Goal: Task Accomplishment & Management: Use online tool/utility

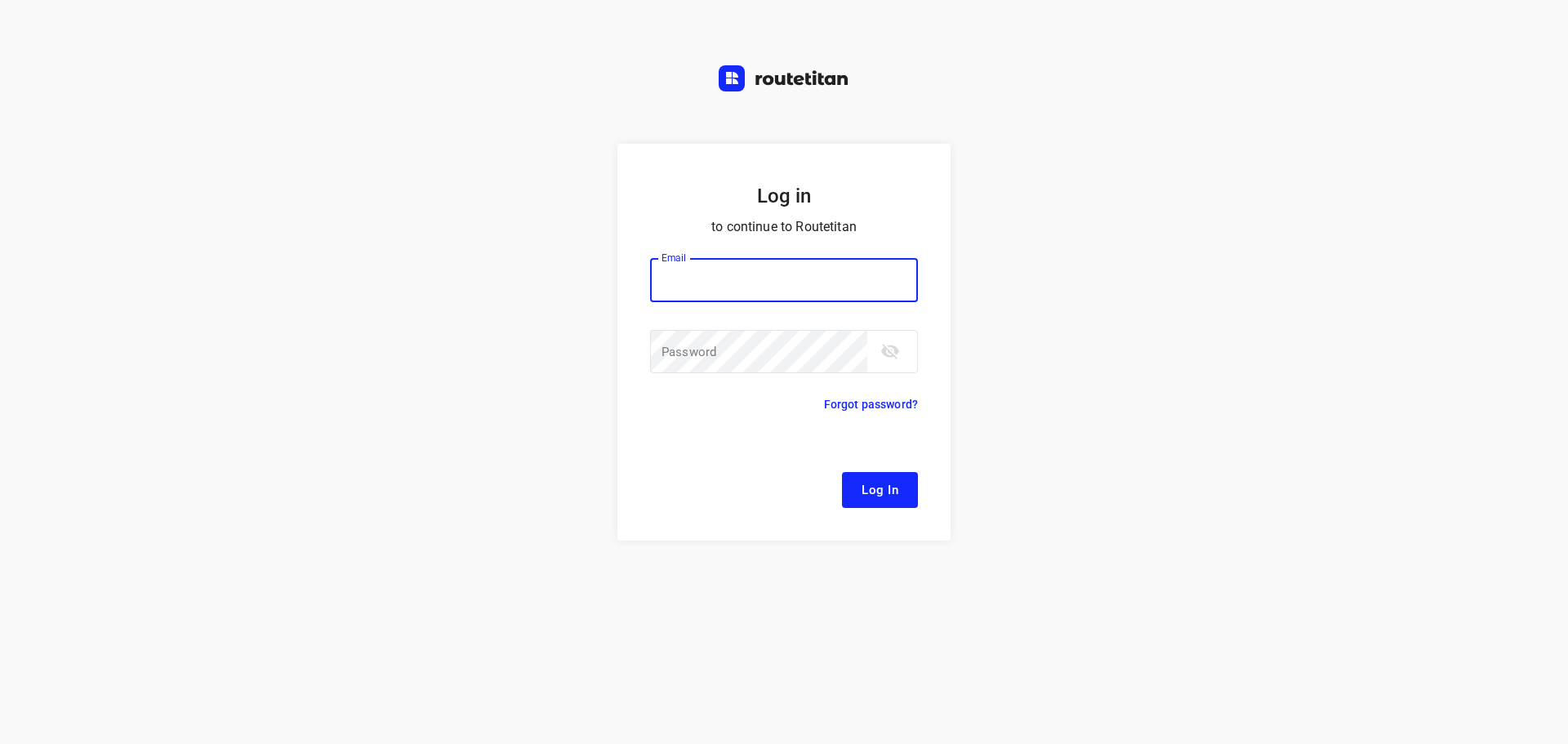
click at [0, 0] on div at bounding box center [0, 0] width 0 height 0
type input "[EMAIL_ADDRESS][DOMAIN_NAME]"
click at [875, 487] on span "Log In" at bounding box center [880, 490] width 37 height 21
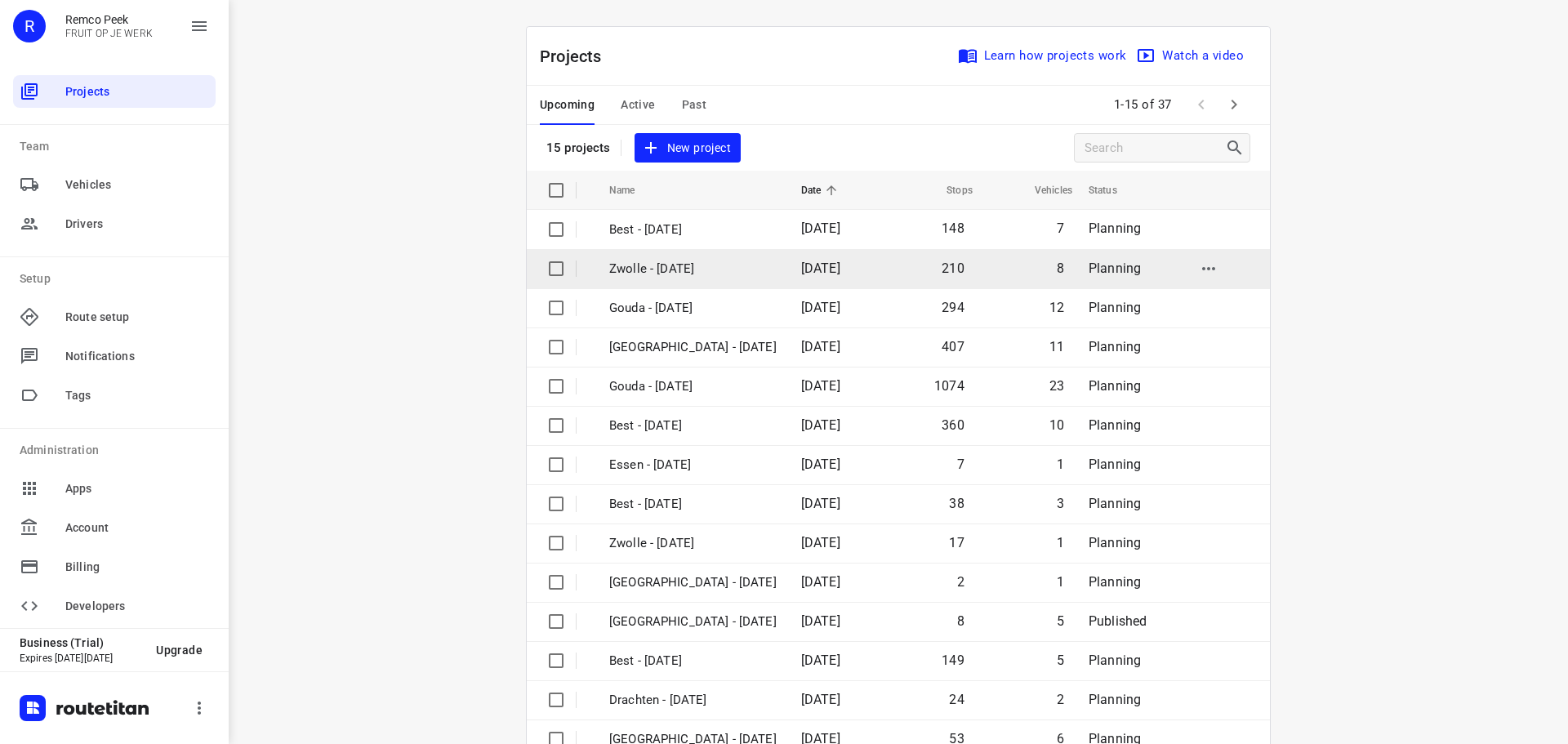
click at [0, 743] on div at bounding box center [0, 744] width 0 height 0
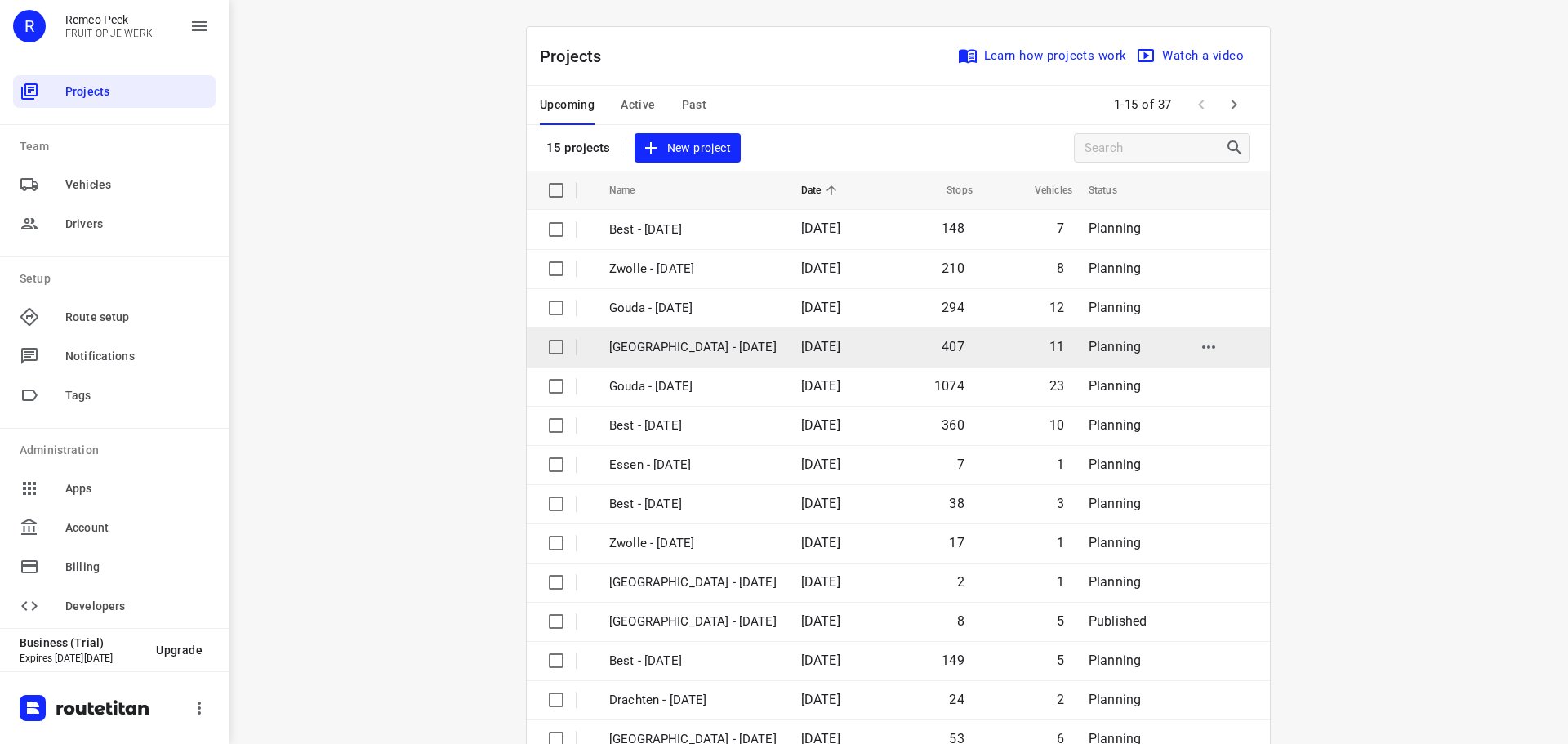
scroll to position [82, 0]
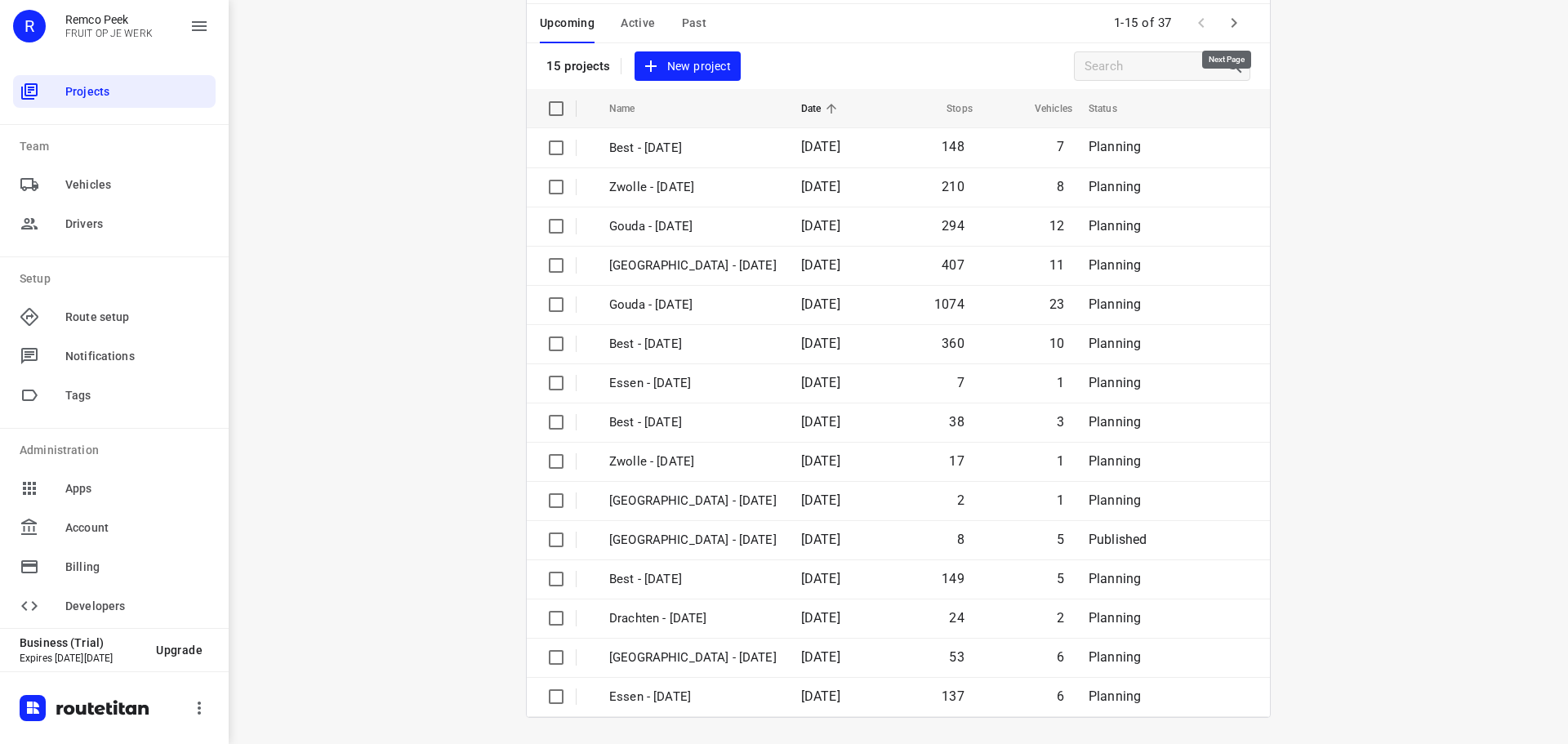
click at [1231, 23] on icon "button" at bounding box center [1234, 23] width 6 height 10
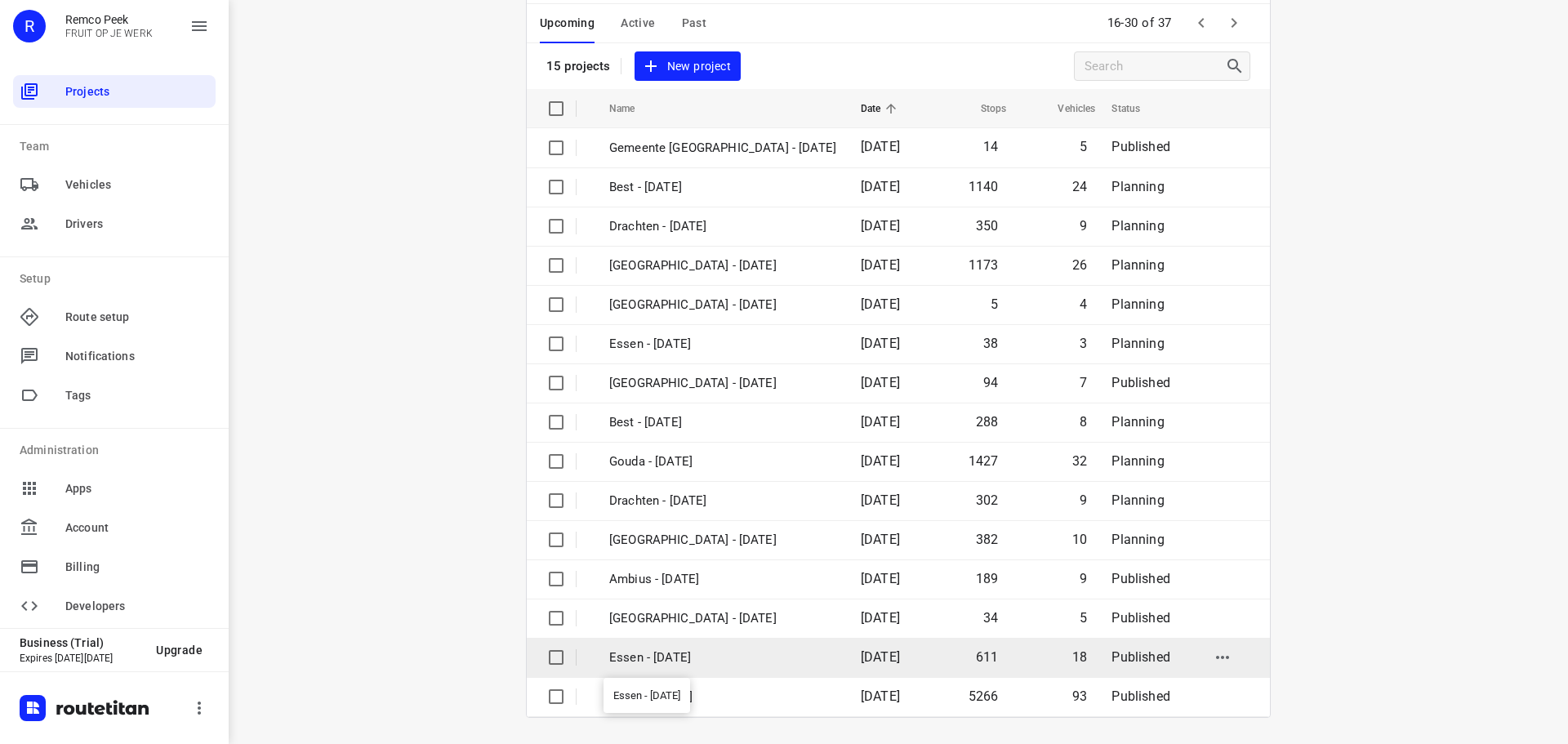
click at [665, 660] on p "Essen - [DATE]" at bounding box center [723, 658] width 227 height 19
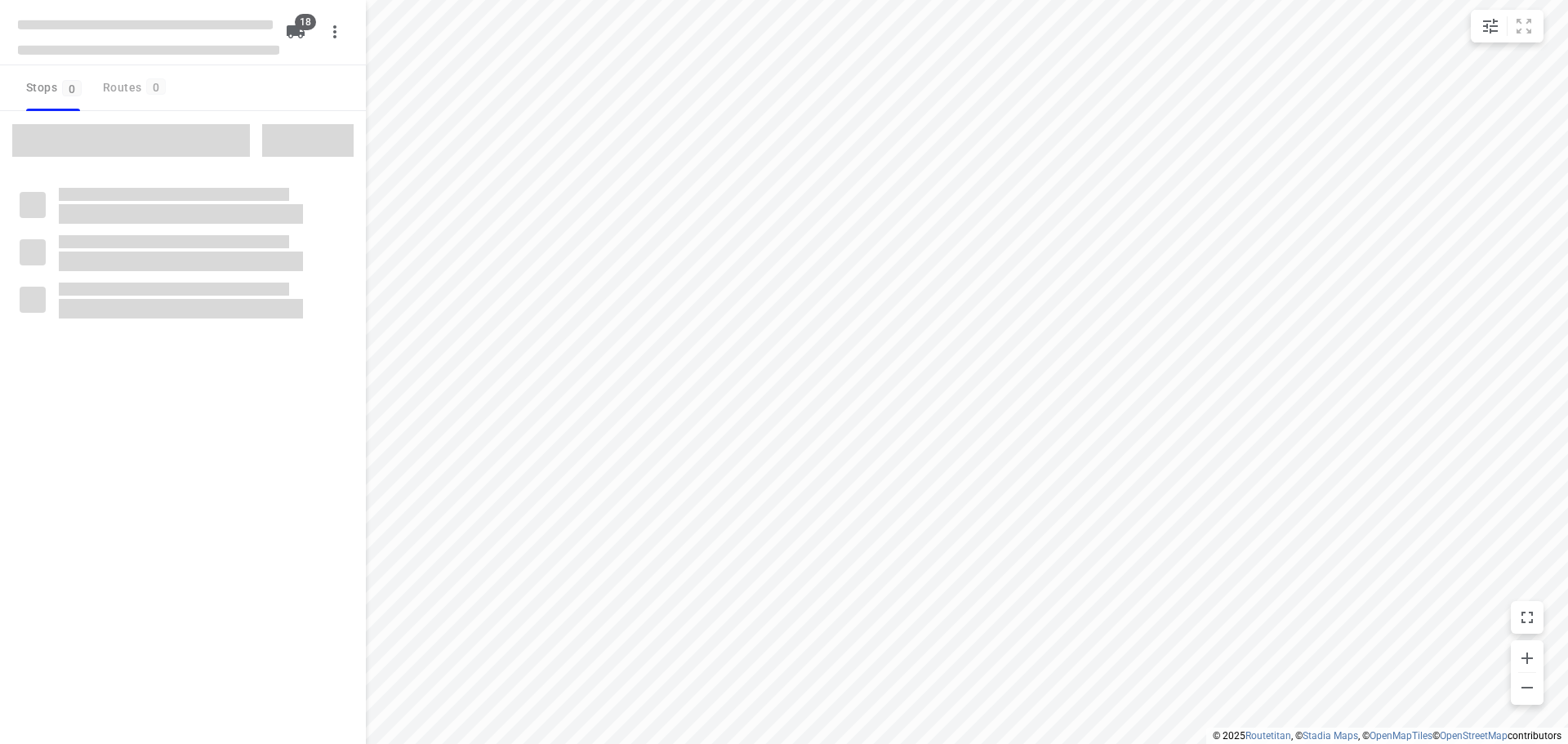
checkbox input "true"
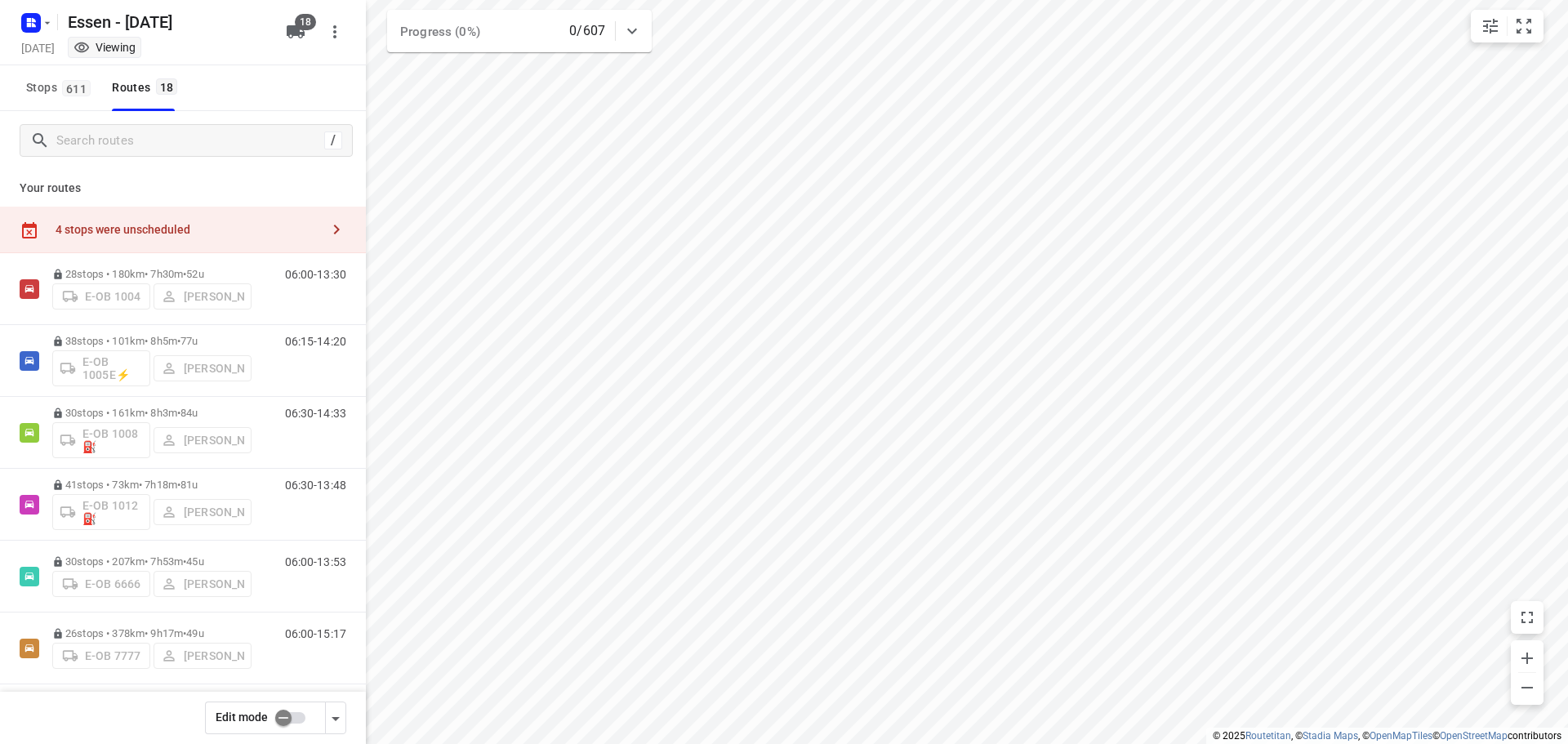
click at [177, 229] on div "4 stops were unscheduled" at bounding box center [188, 230] width 265 height 13
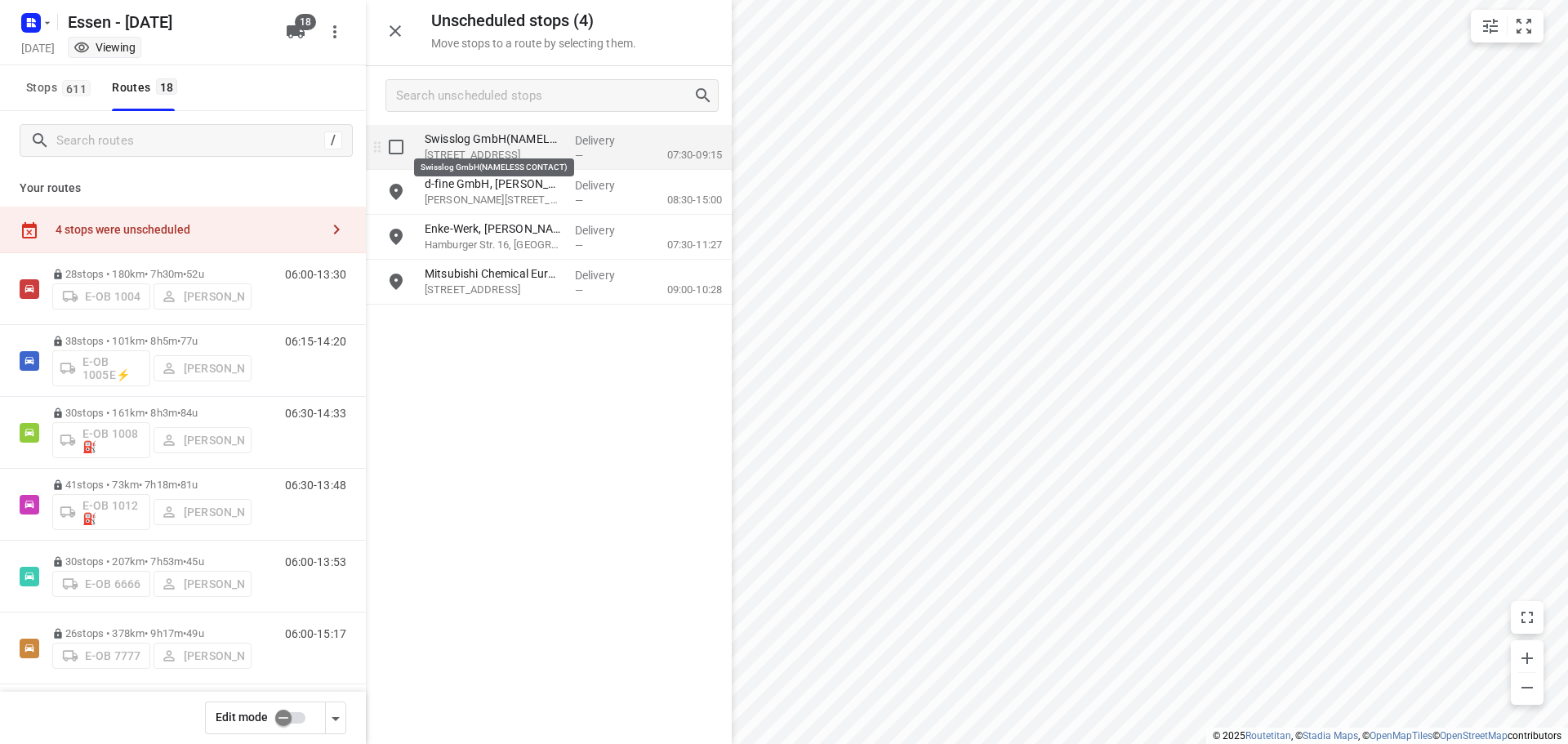
click at [526, 139] on p "Swisslog GmbH(NAMELESS CONTACT)" at bounding box center [493, 139] width 138 height 16
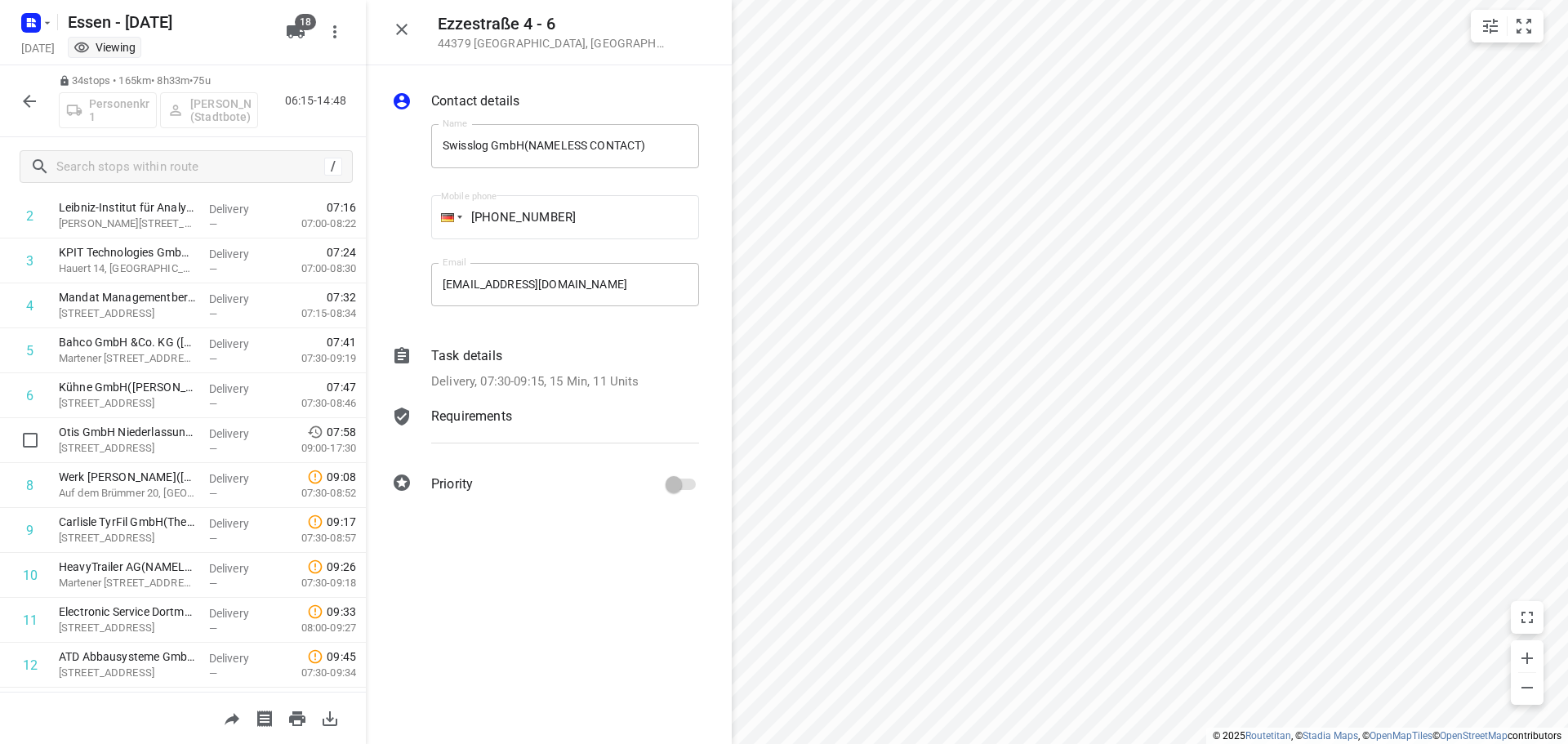
scroll to position [164, 0]
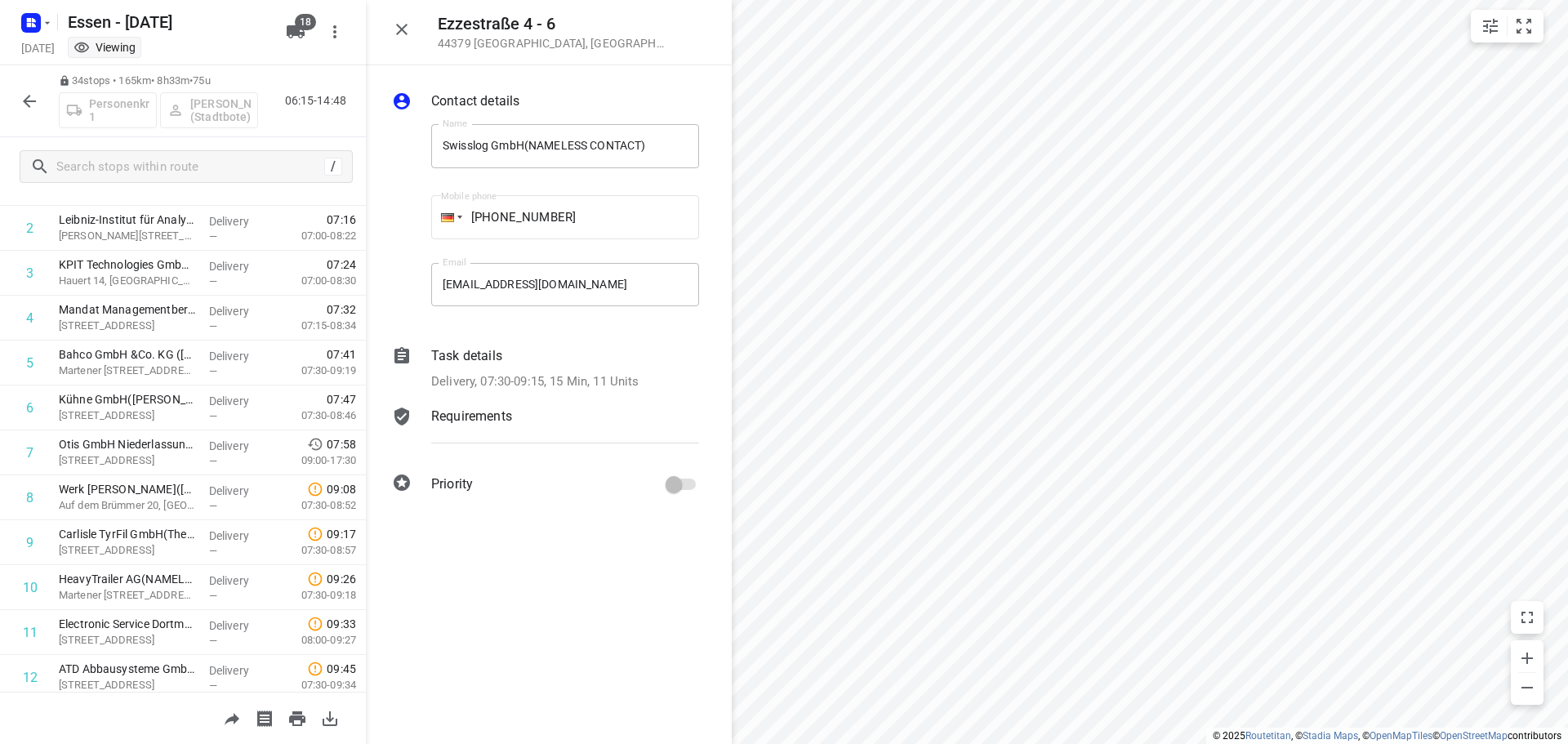
click at [401, 33] on icon "button" at bounding box center [401, 29] width 19 height 19
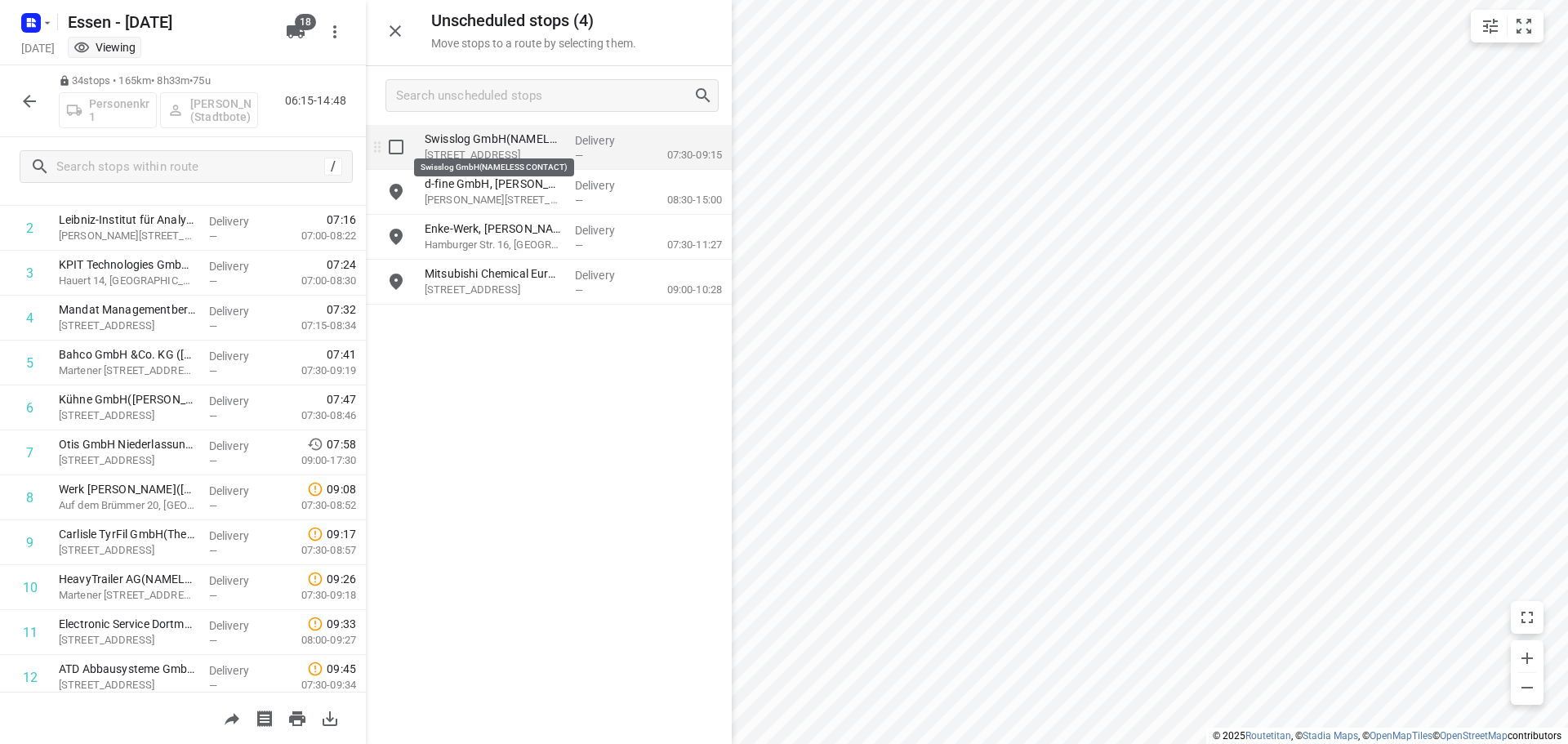
drag, startPoint x: 461, startPoint y: 150, endPoint x: 496, endPoint y: 142, distance: 35.9
click at [496, 142] on div "Swisslog GmbH(NAMELESS CONTACT) [STREET_ADDRESS]" at bounding box center [493, 147] width 150 height 45
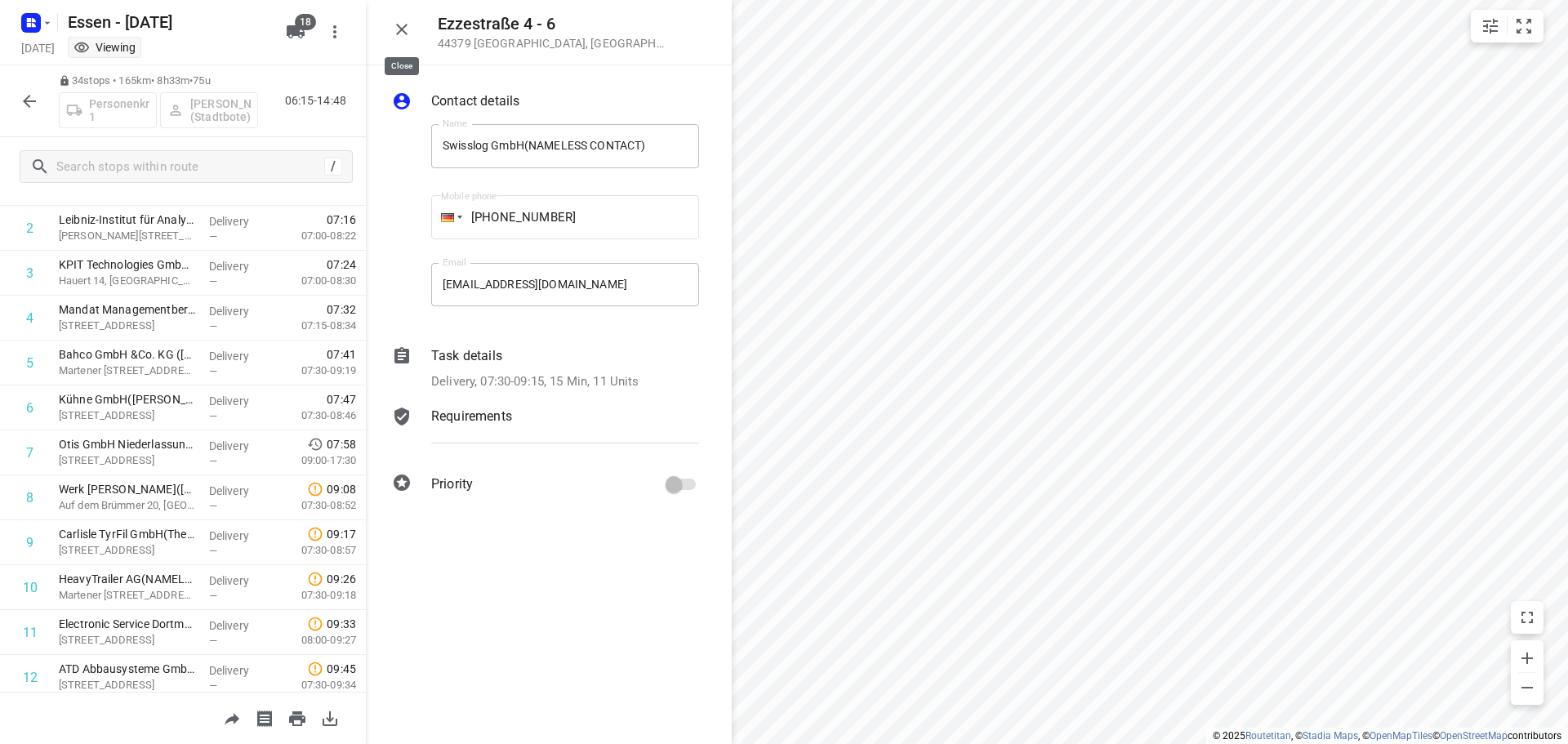
click at [397, 29] on icon "button" at bounding box center [401, 29] width 19 height 19
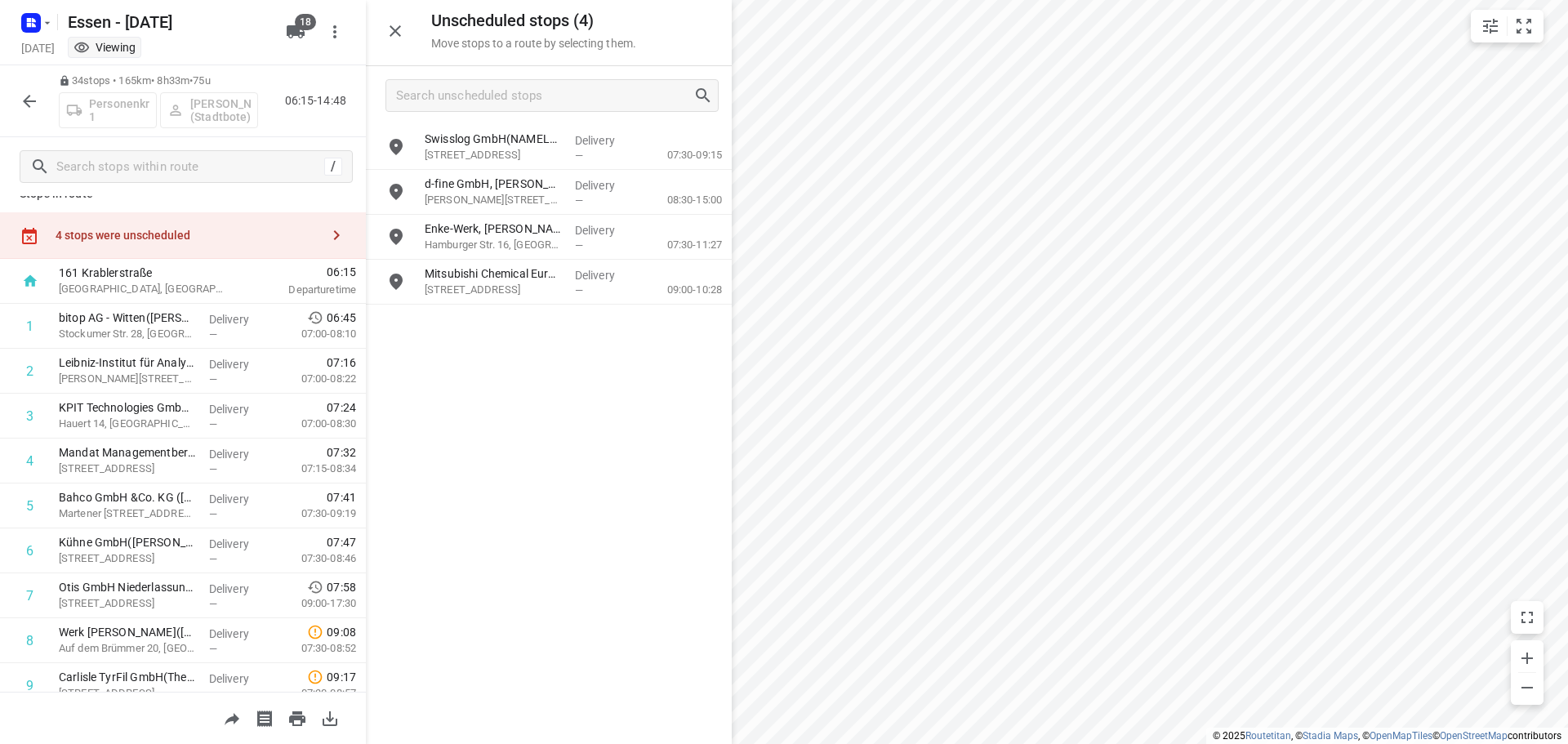
scroll to position [0, 0]
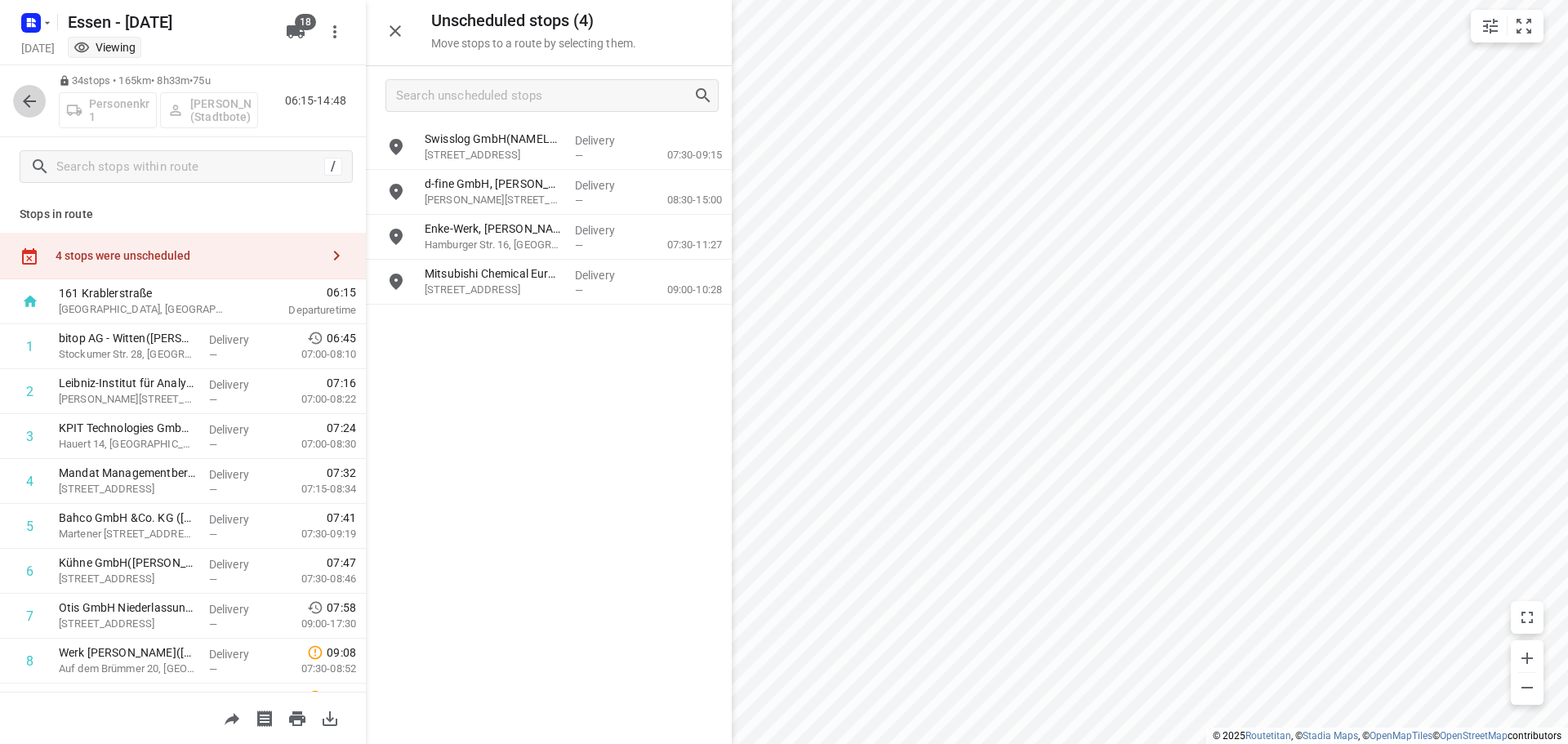
click at [19, 99] on button "button" at bounding box center [30, 101] width 33 height 33
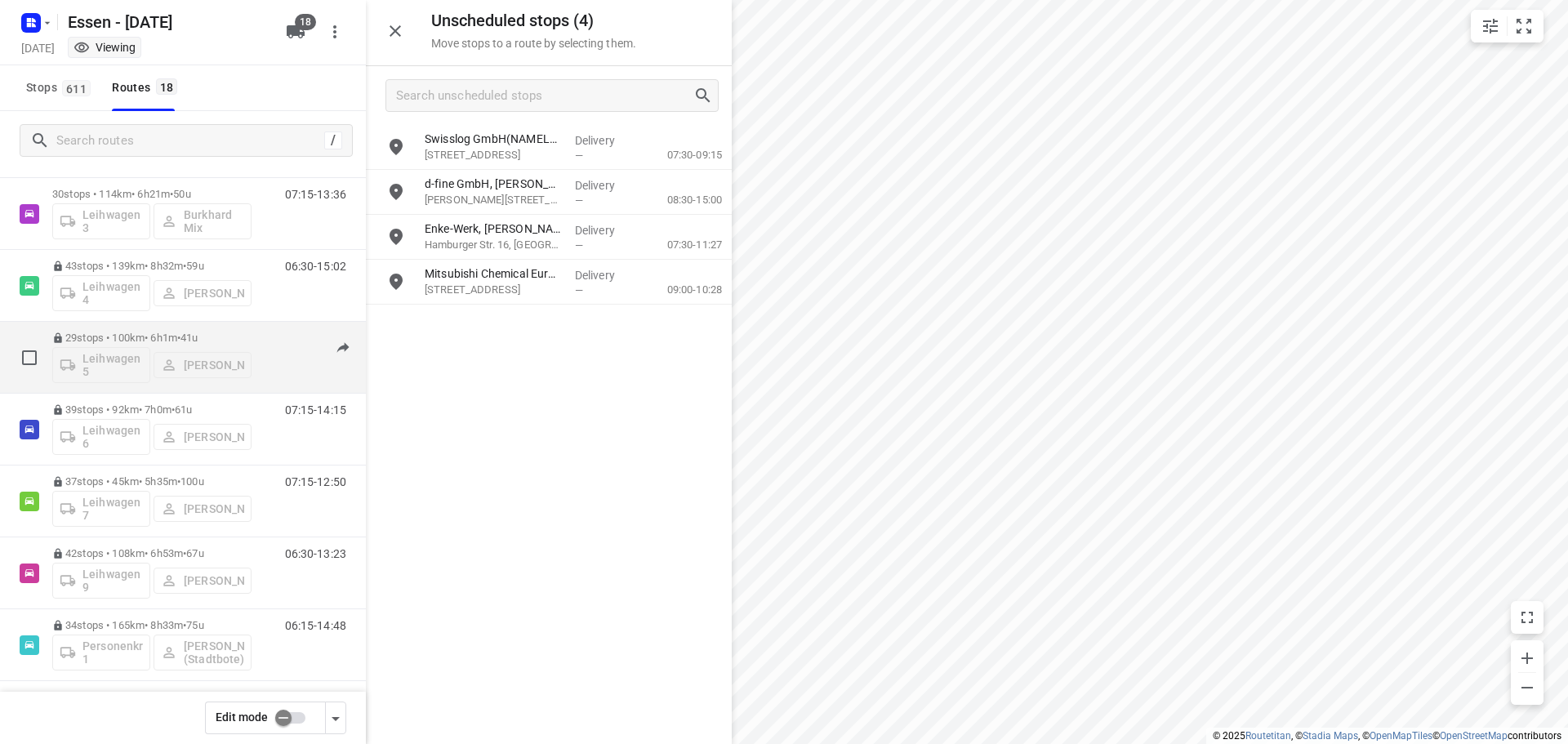
scroll to position [871, 0]
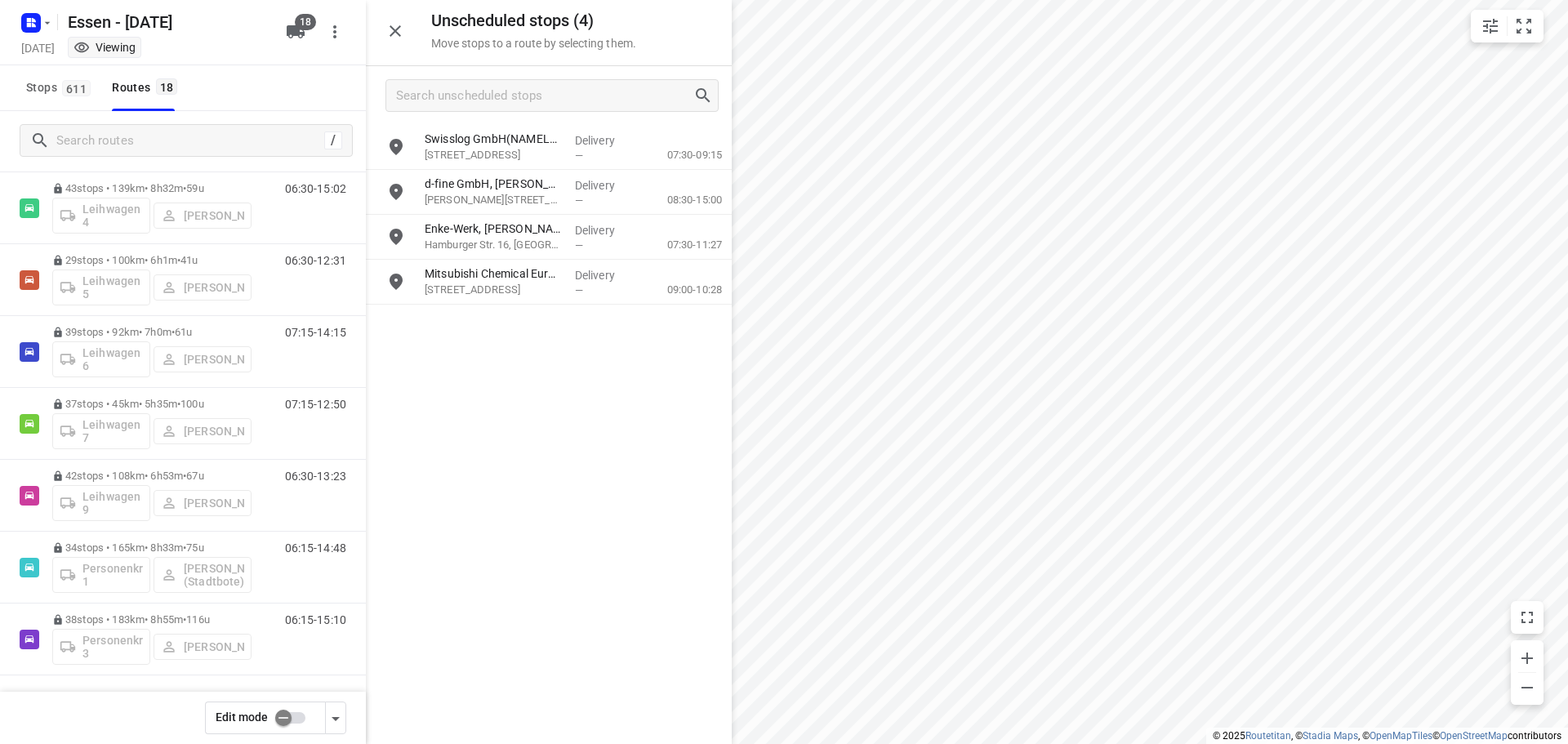
click at [284, 717] on input "checkbox" at bounding box center [283, 718] width 93 height 31
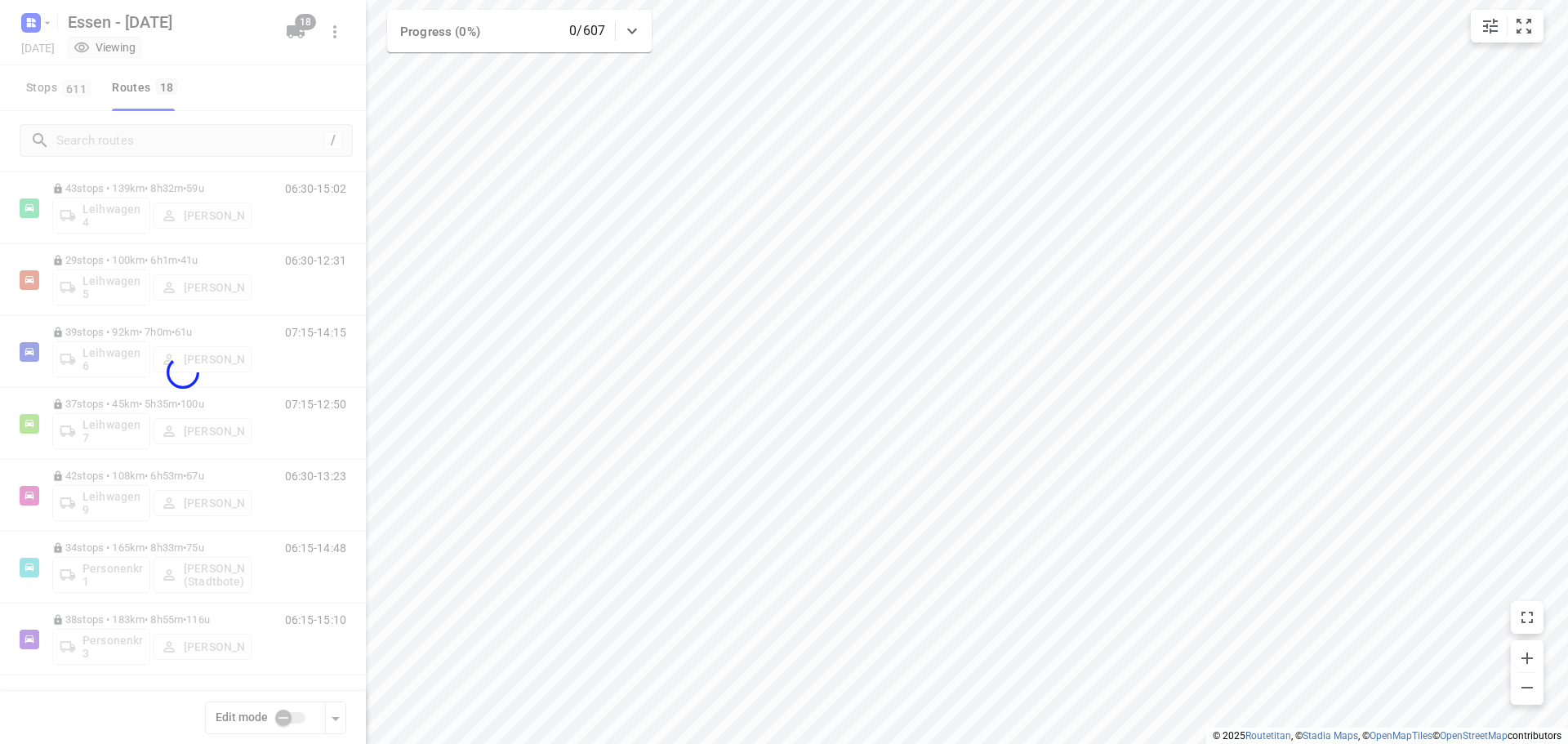
checkbox input "true"
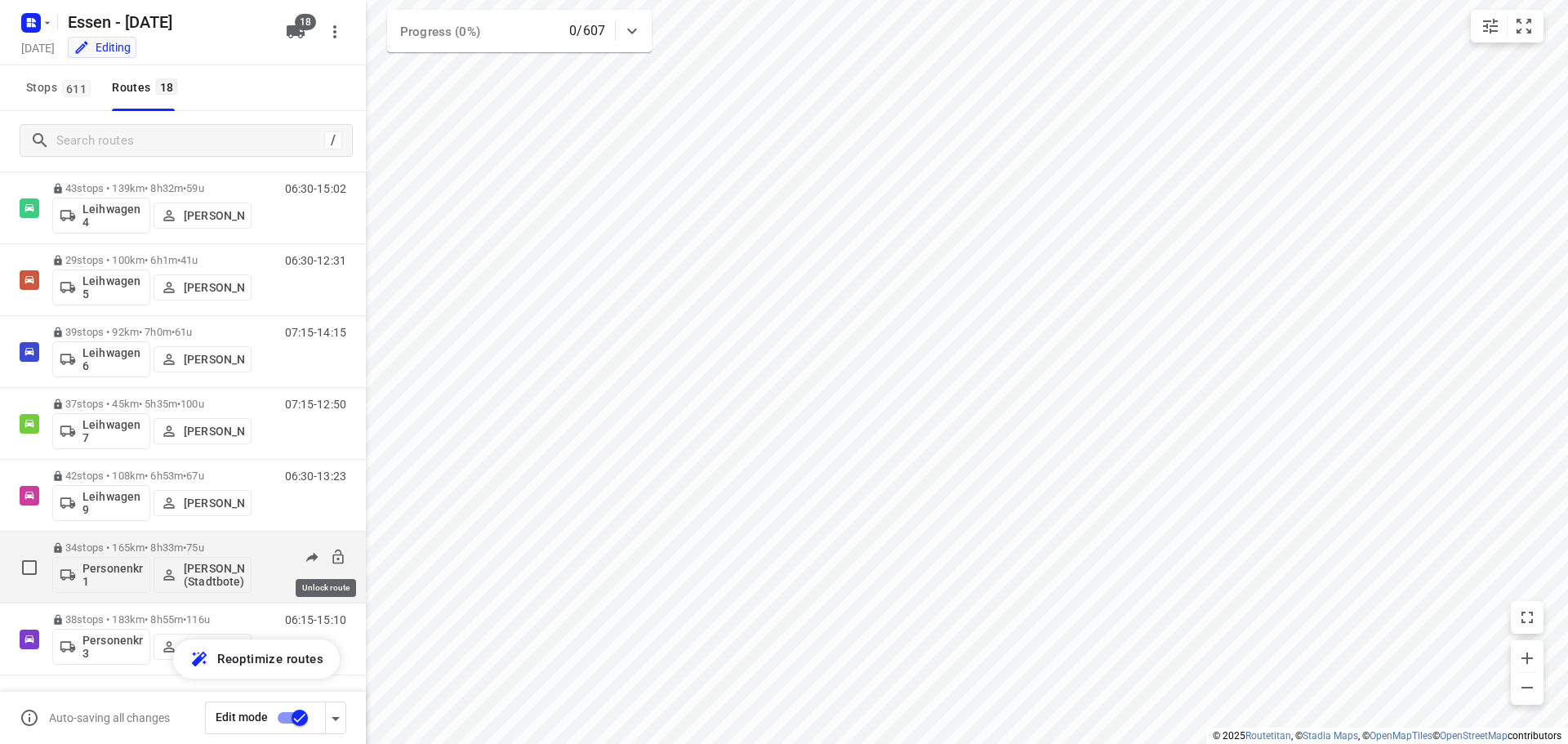
click at [332, 554] on icon at bounding box center [337, 555] width 11 height 14
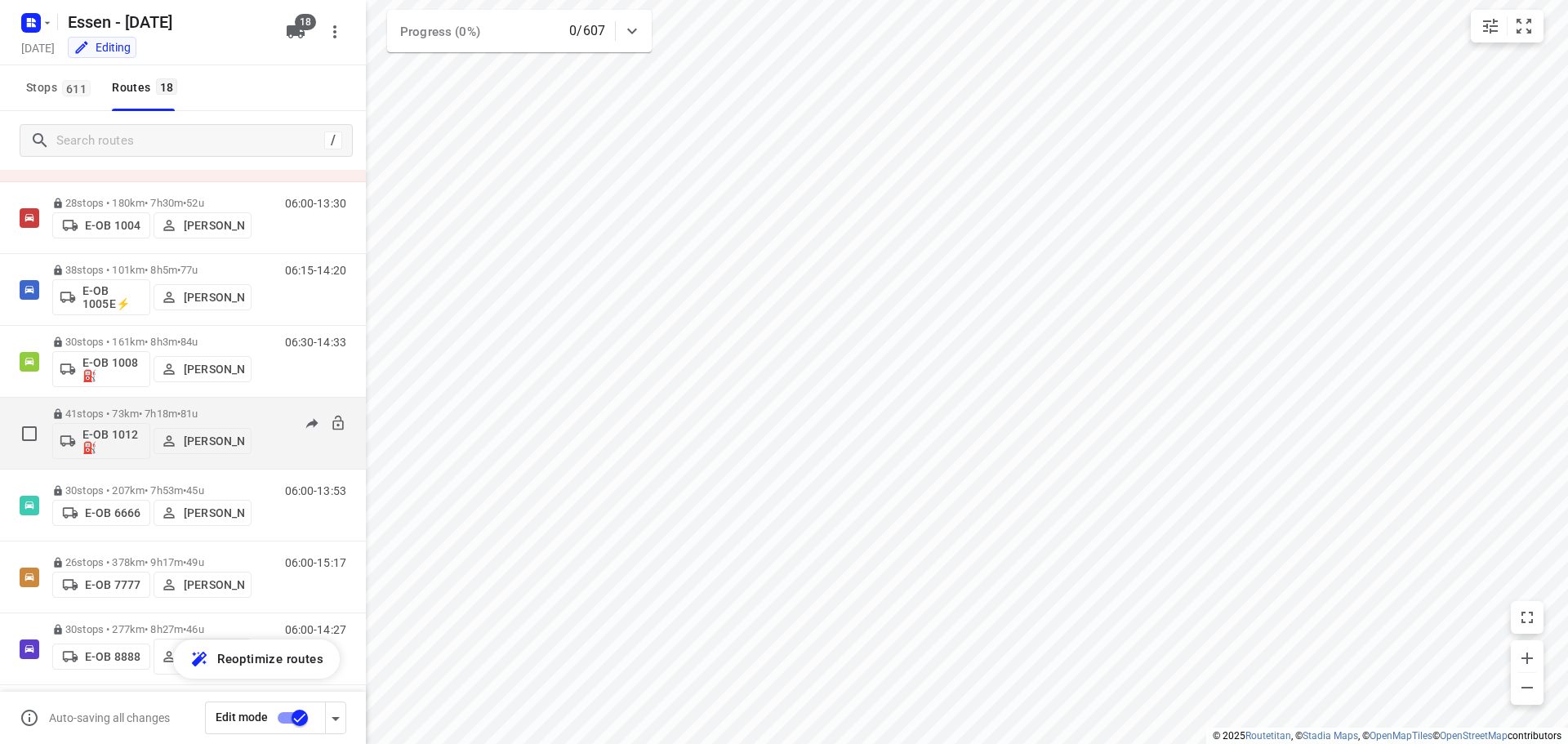
scroll to position [0, 0]
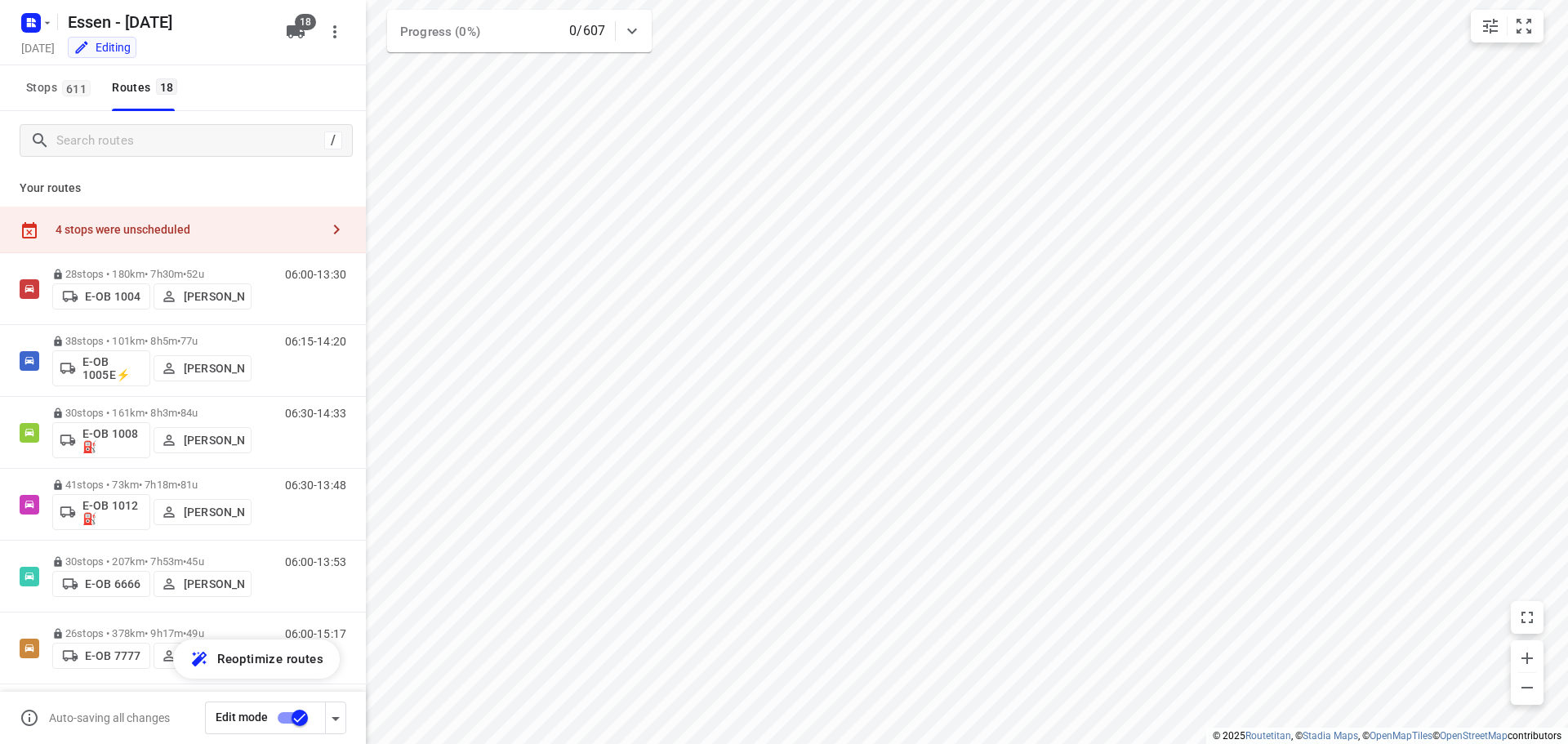
click at [183, 227] on div "4 stops were unscheduled" at bounding box center [188, 230] width 265 height 13
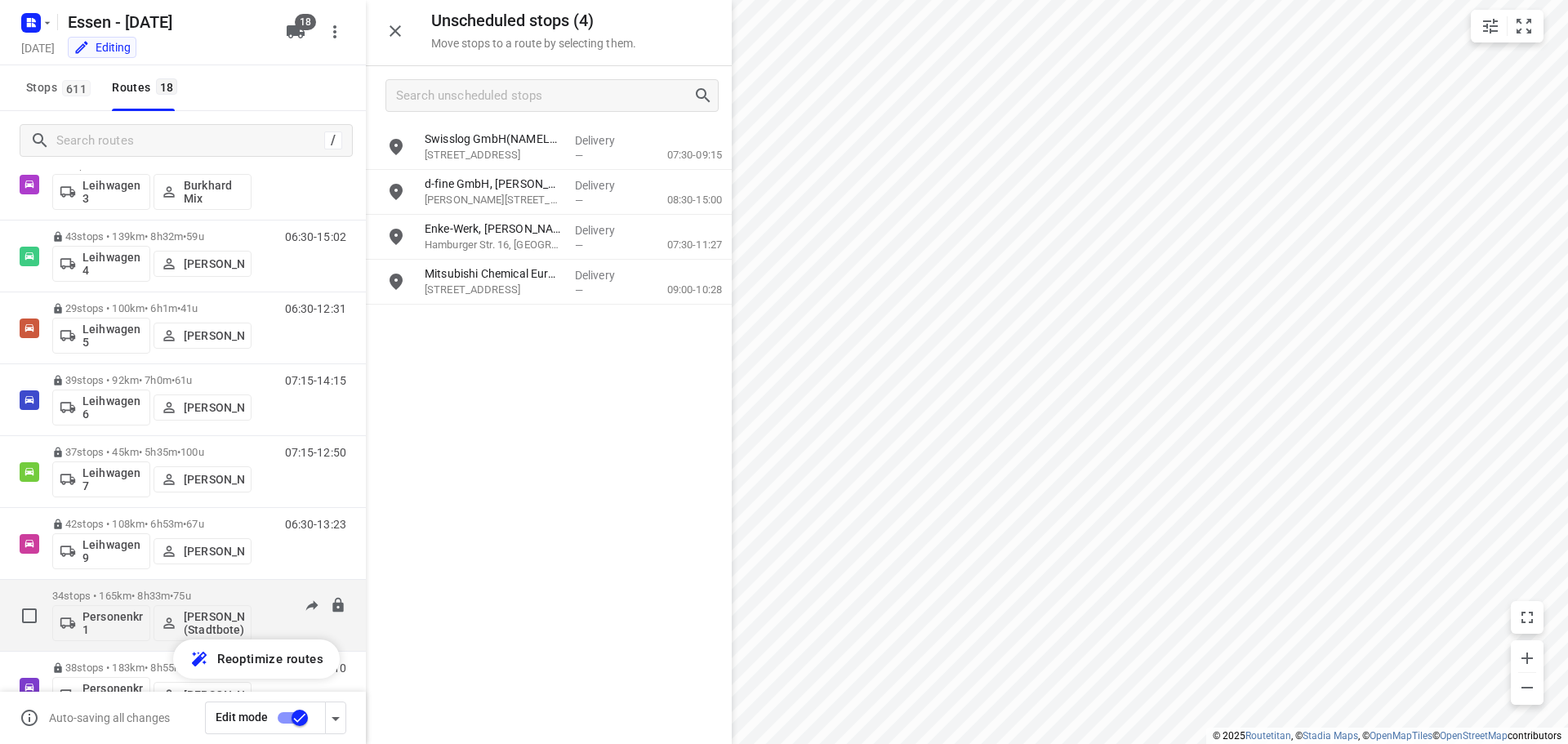
scroll to position [871, 0]
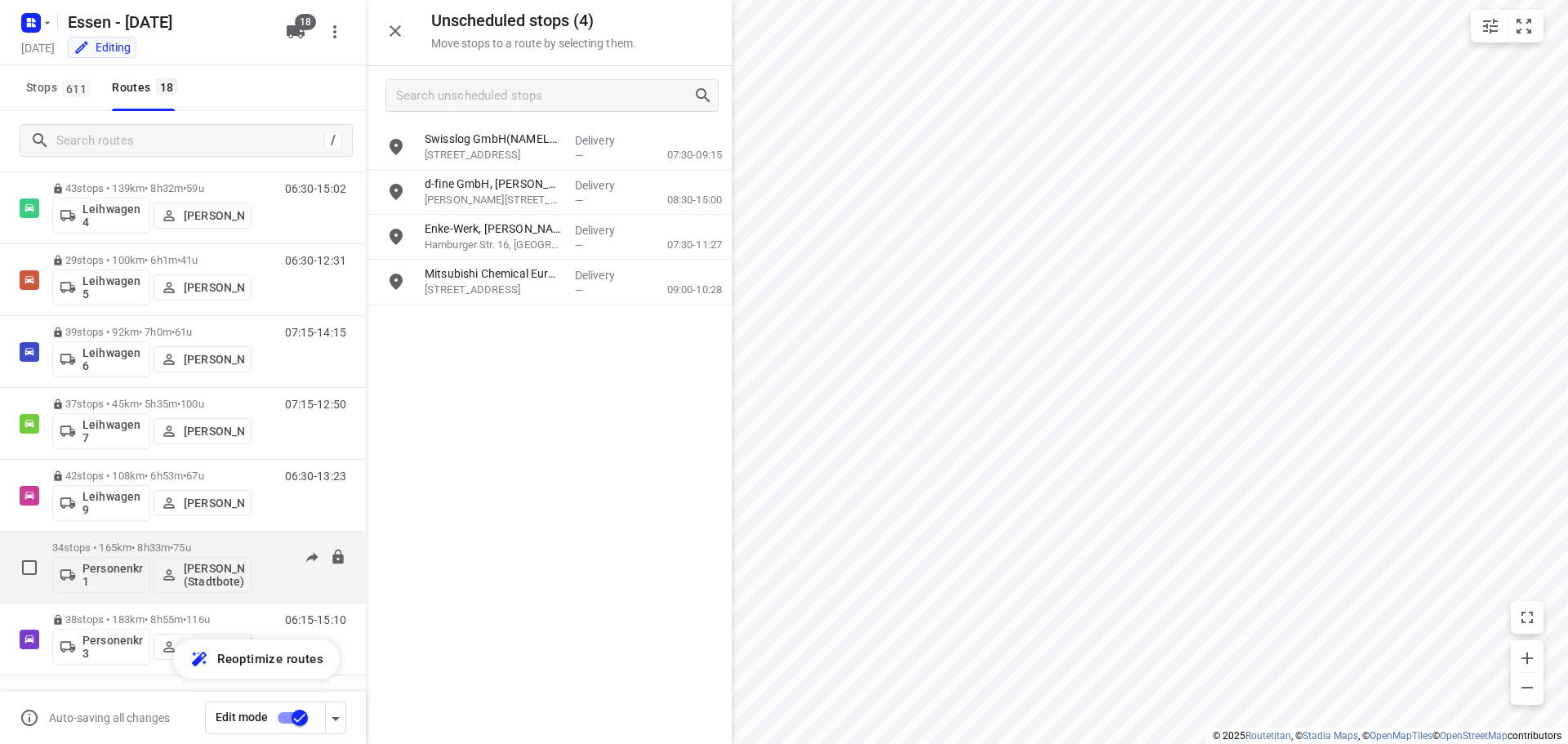
click at [165, 550] on p "34 stops • 165km • 8h33m • 75u" at bounding box center [151, 547] width 199 height 13
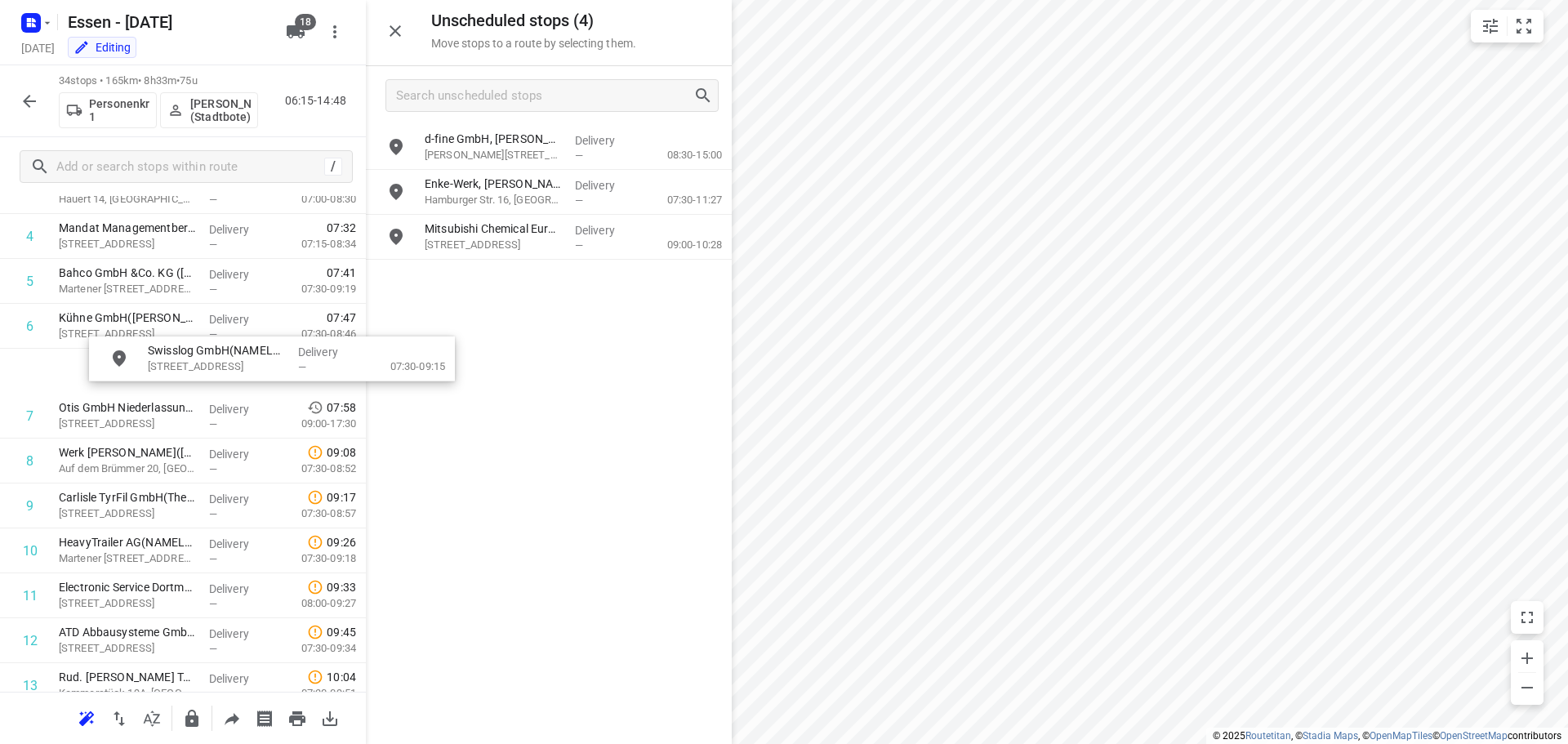
scroll to position [237, 0]
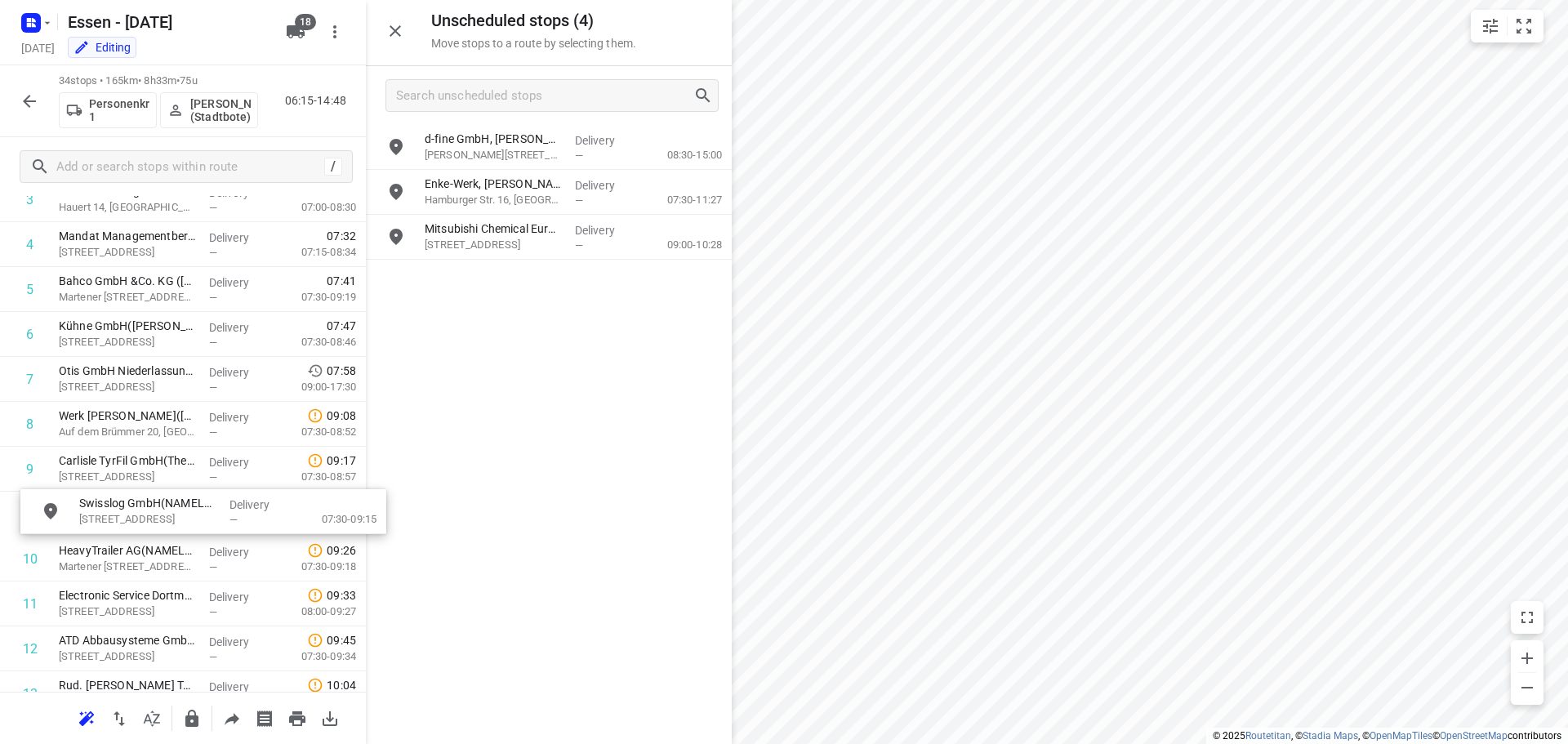
drag, startPoint x: 462, startPoint y: 149, endPoint x: 110, endPoint y: 511, distance: 504.9
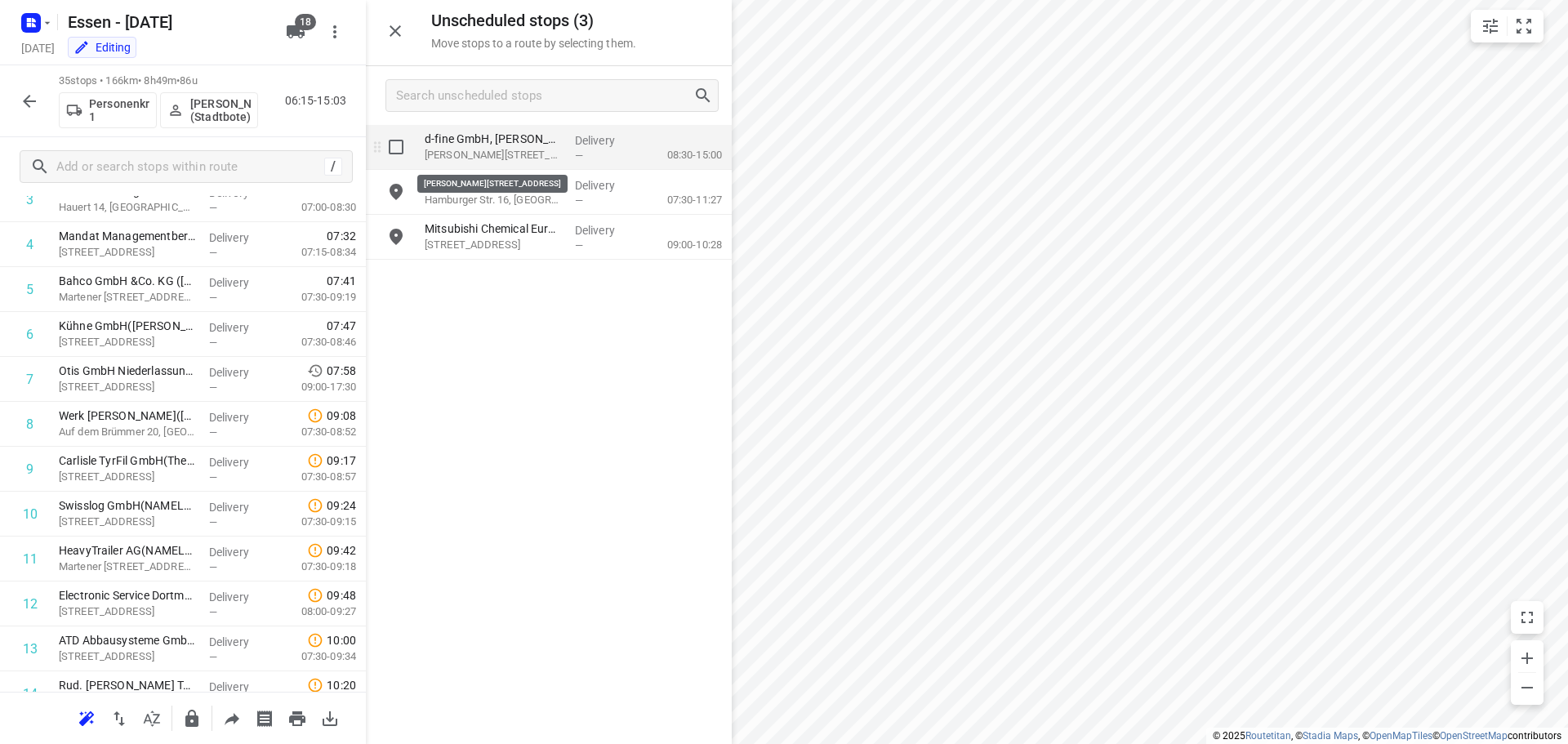
click at [508, 158] on p "[PERSON_NAME][STREET_ADDRESS]" at bounding box center [493, 155] width 138 height 16
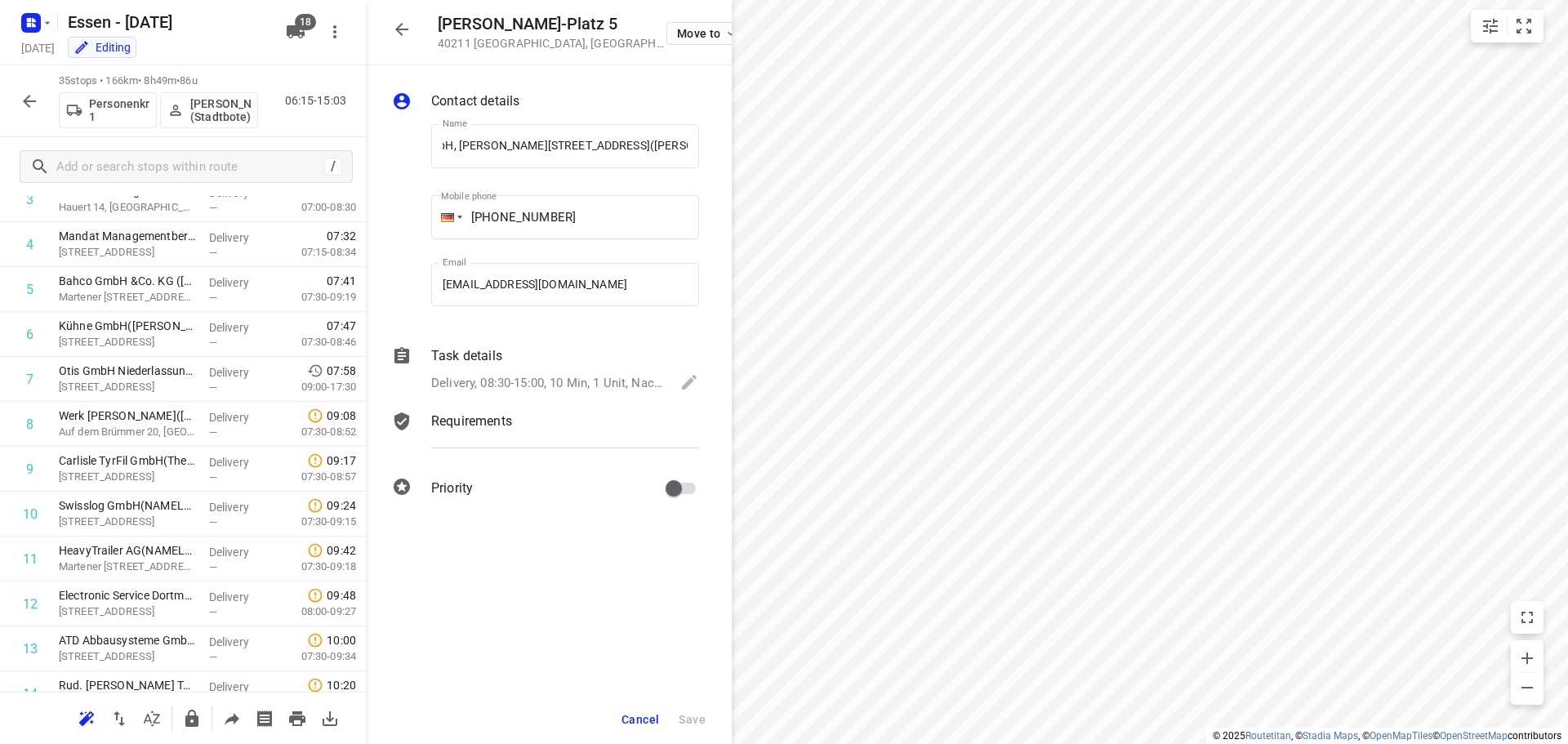
scroll to position [0, 0]
click at [190, 720] on icon "button" at bounding box center [193, 718] width 13 height 17
click at [408, 27] on icon "button" at bounding box center [401, 29] width 19 height 19
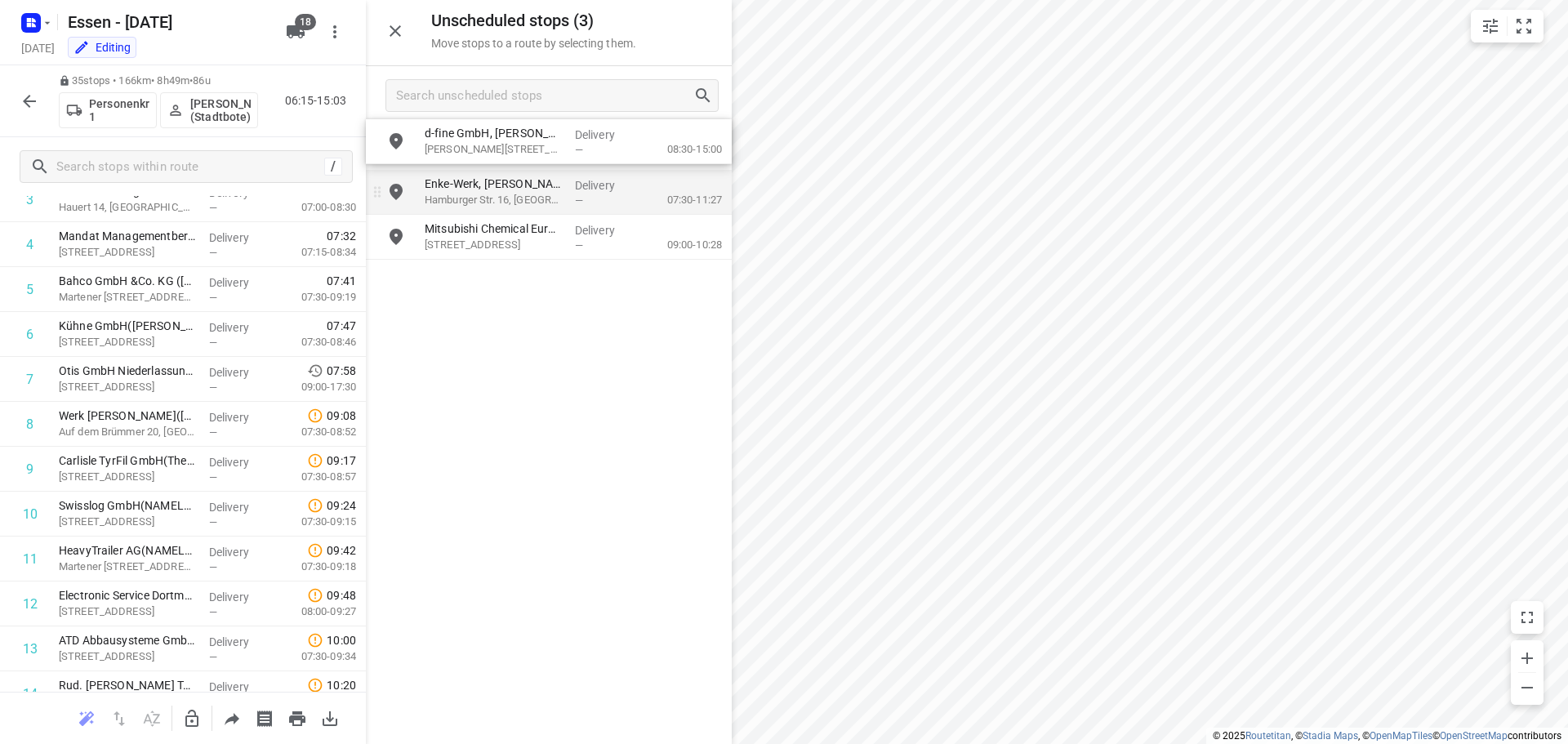
drag, startPoint x: 353, startPoint y: 200, endPoint x: 428, endPoint y: 180, distance: 77.6
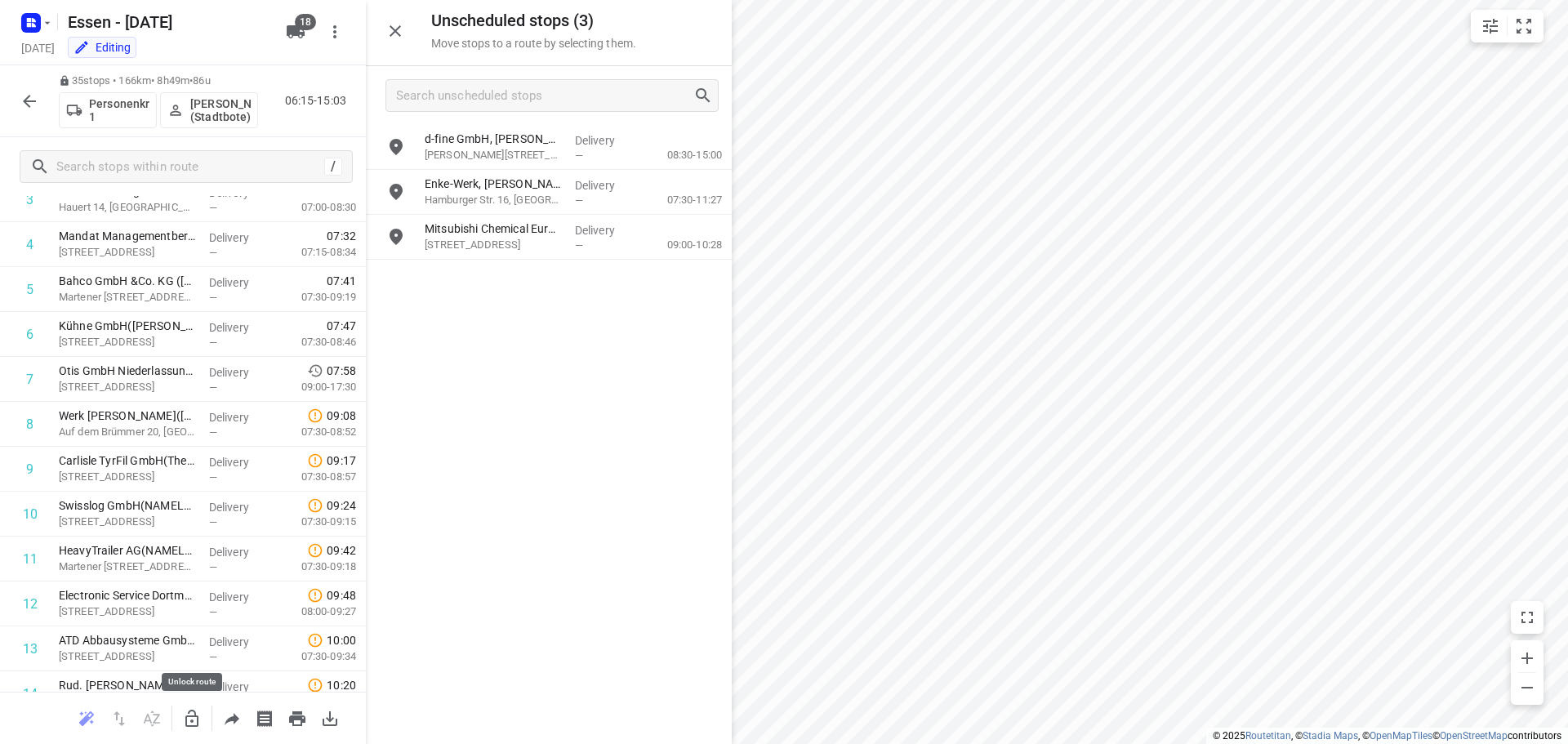
click at [196, 719] on icon "button" at bounding box center [192, 718] width 19 height 19
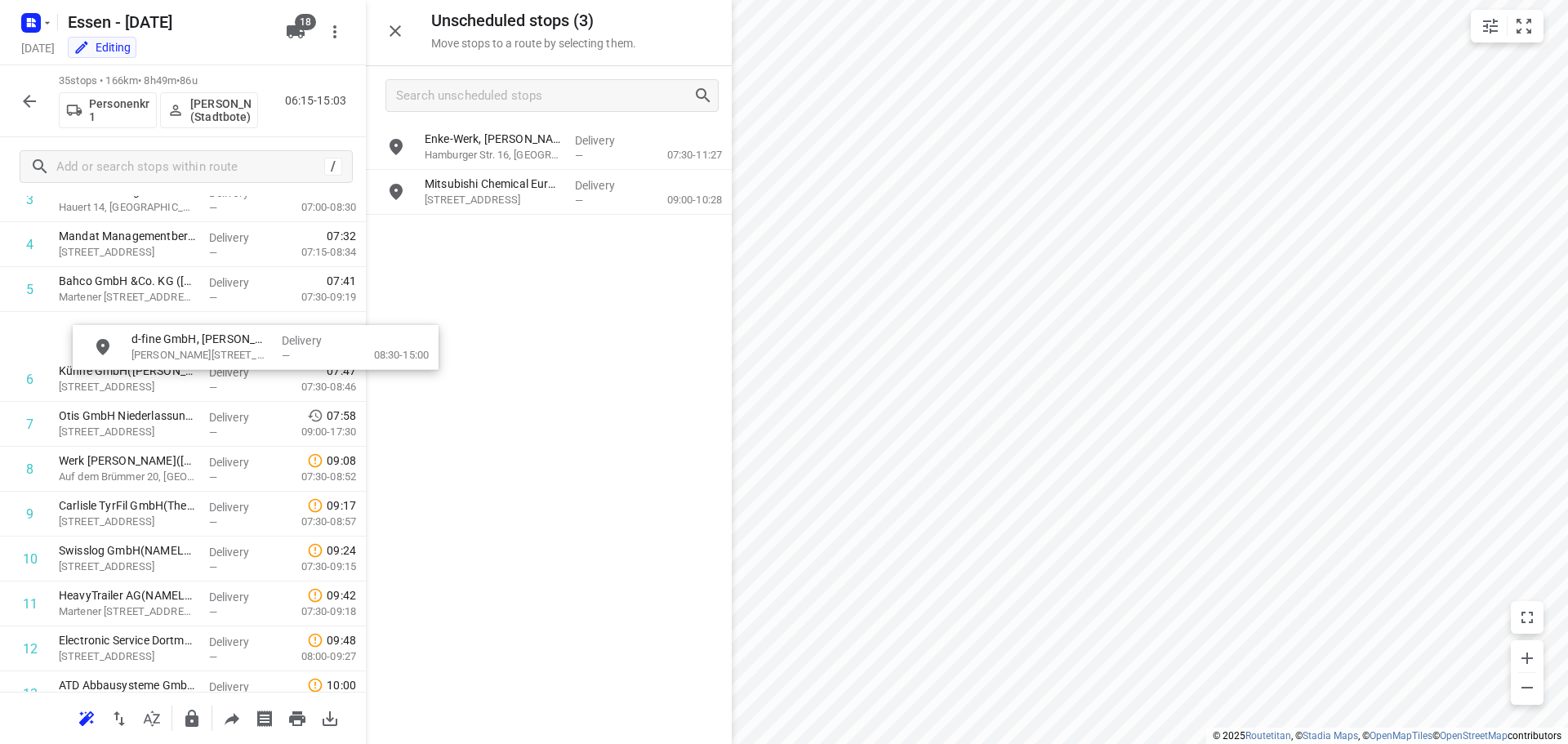
scroll to position [232, 0]
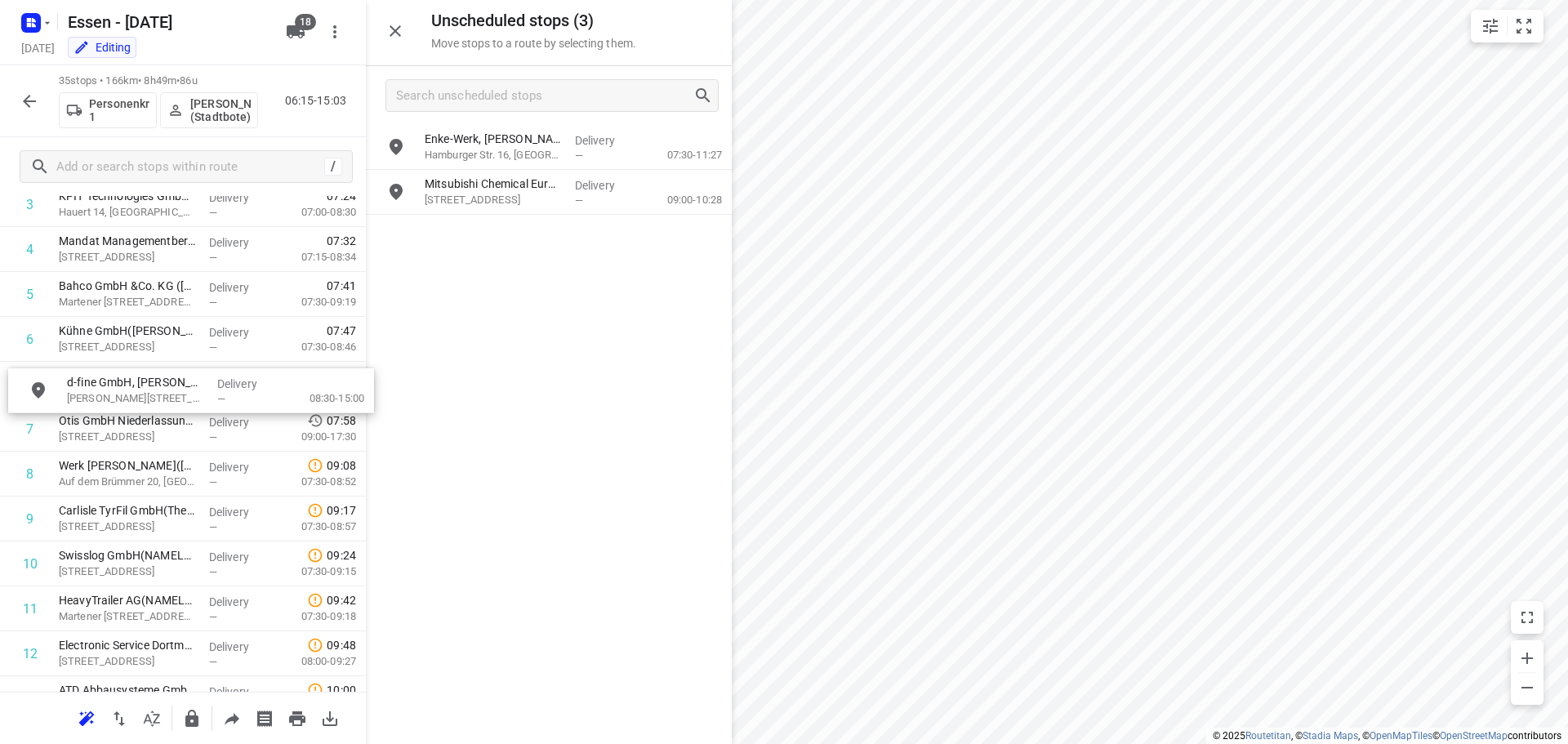
drag, startPoint x: 458, startPoint y: 153, endPoint x: 94, endPoint y: 399, distance: 439.3
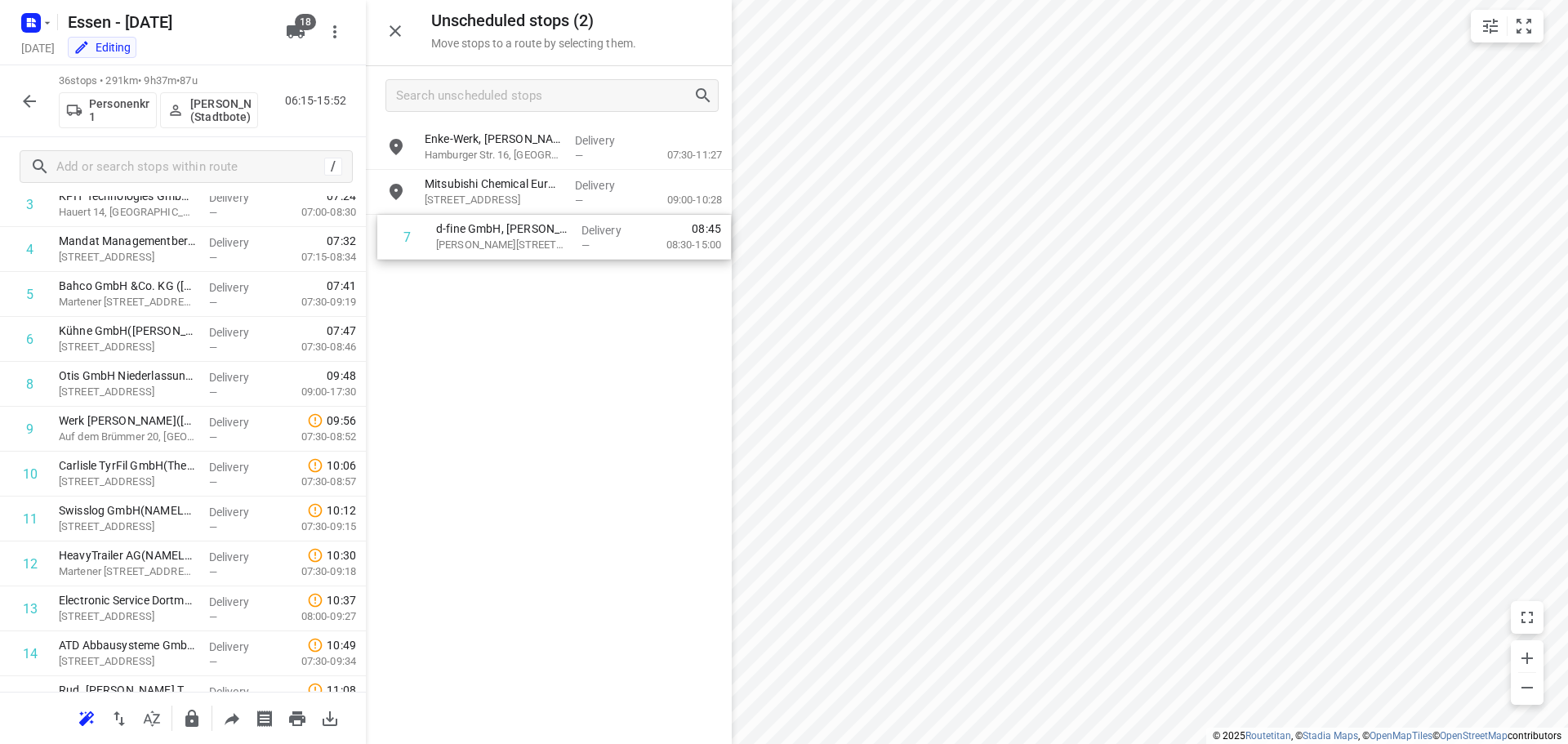
drag, startPoint x: 111, startPoint y: 385, endPoint x: 492, endPoint y: 237, distance: 408.7
click at [366, 237] on div "Unscheduled stops ( 2 ) Move stops to a route by selecting them. [PERSON_NAME],…" at bounding box center [183, 372] width 366 height 744
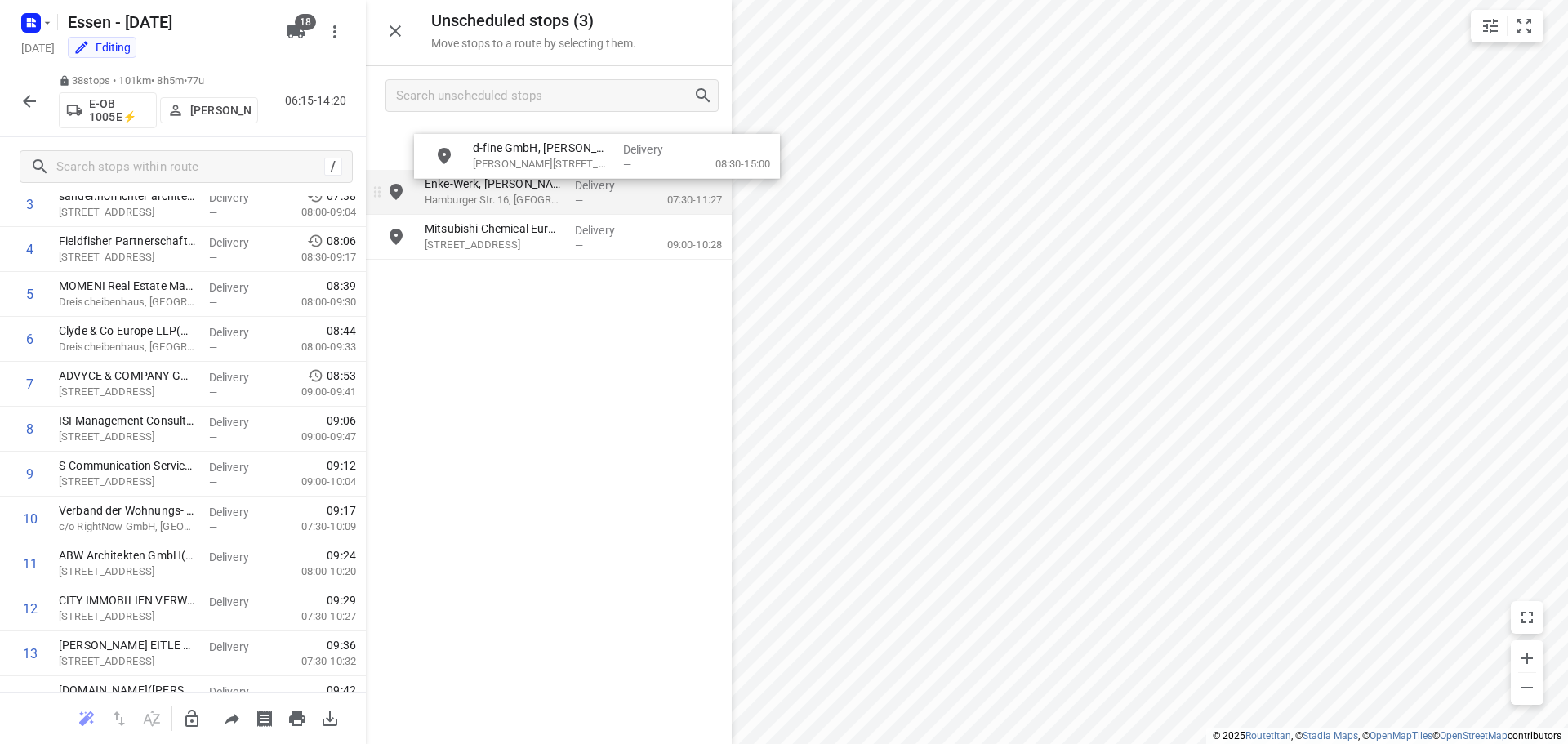
drag, startPoint x: 460, startPoint y: 148, endPoint x: 465, endPoint y: 187, distance: 39.3
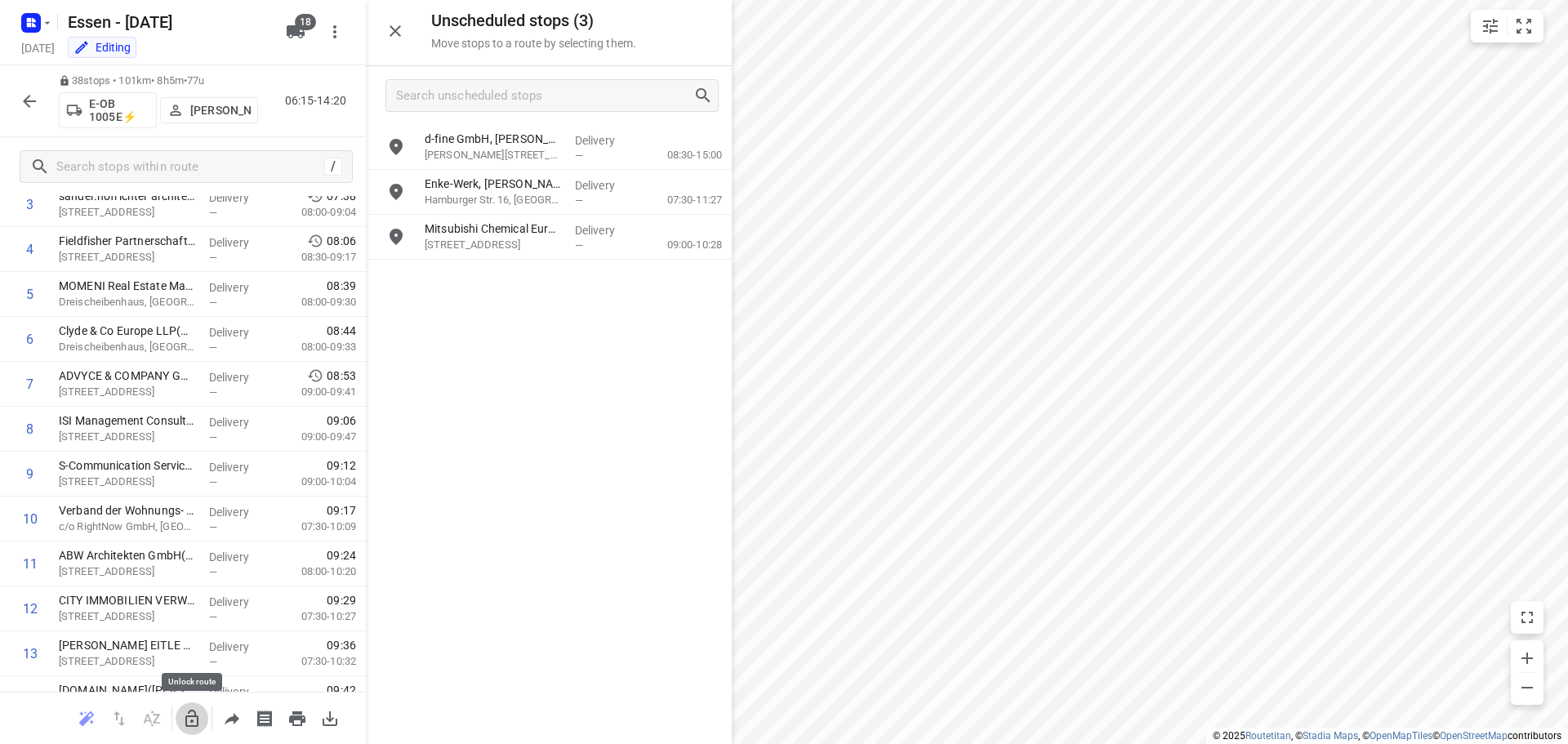
click at [192, 720] on icon "button" at bounding box center [193, 718] width 13 height 17
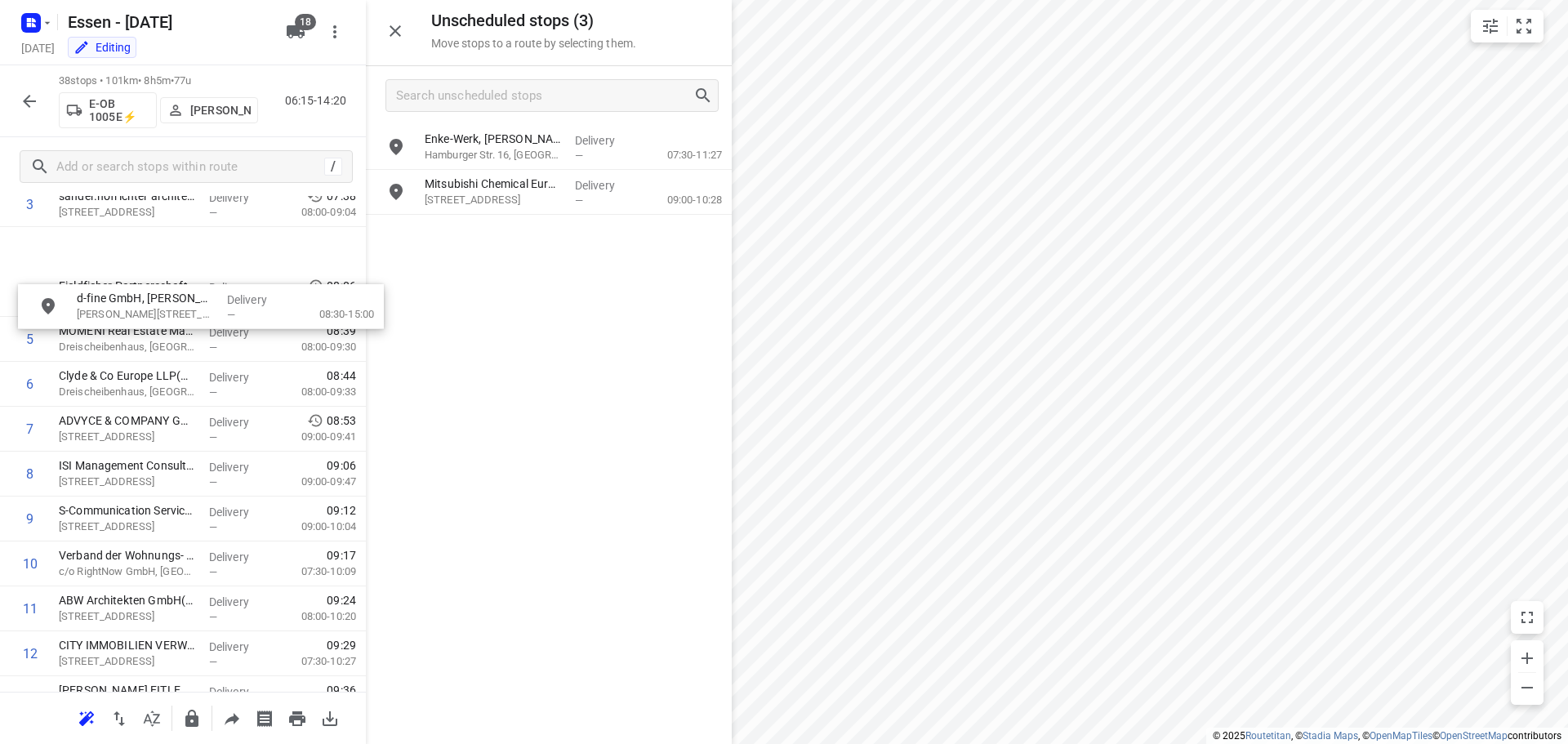
scroll to position [188, 0]
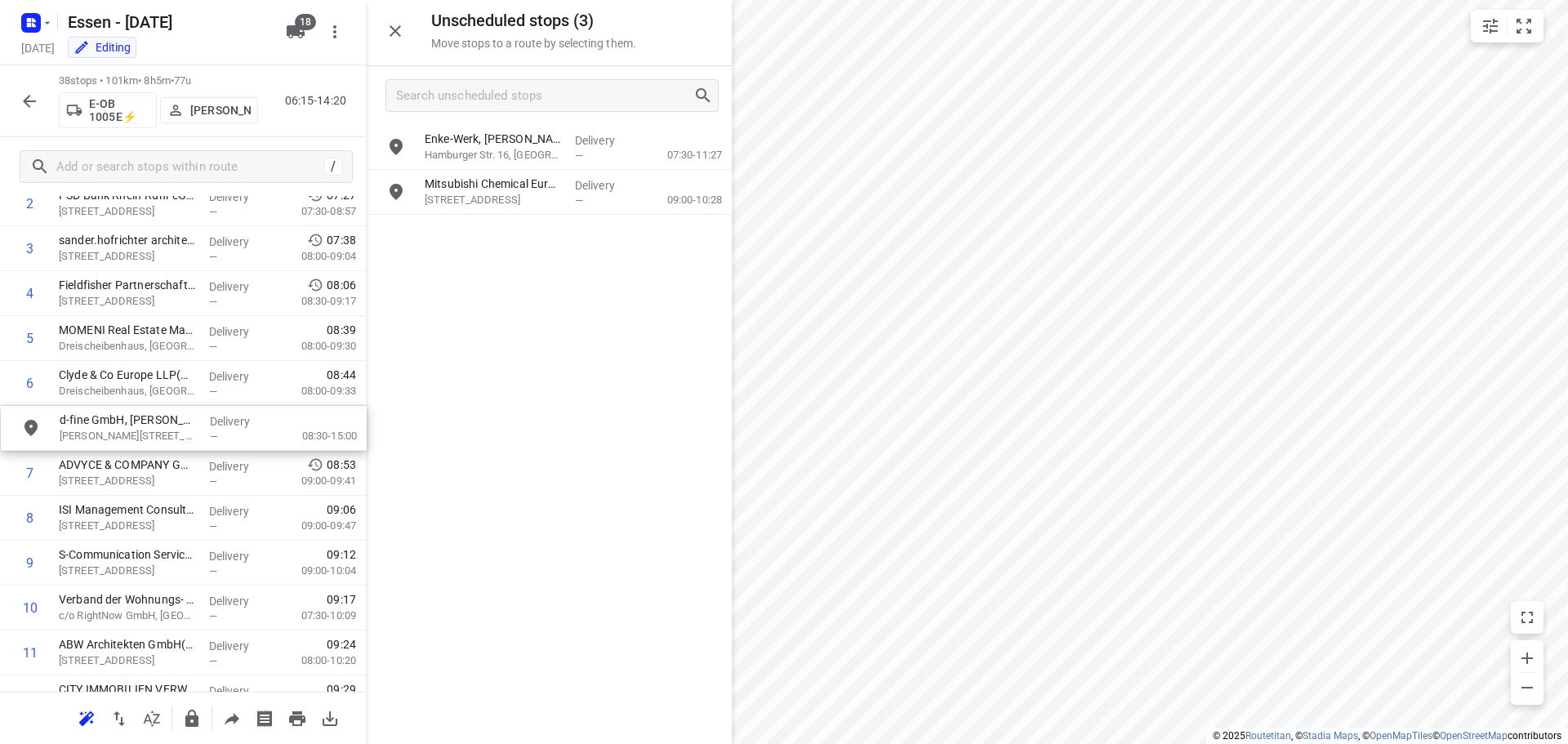
drag, startPoint x: 455, startPoint y: 148, endPoint x: 67, endPoint y: 441, distance: 486.2
click at [192, 725] on icon "button" at bounding box center [193, 718] width 13 height 17
click at [188, 721] on icon "button" at bounding box center [192, 718] width 19 height 19
click at [23, 102] on icon "button" at bounding box center [29, 101] width 19 height 19
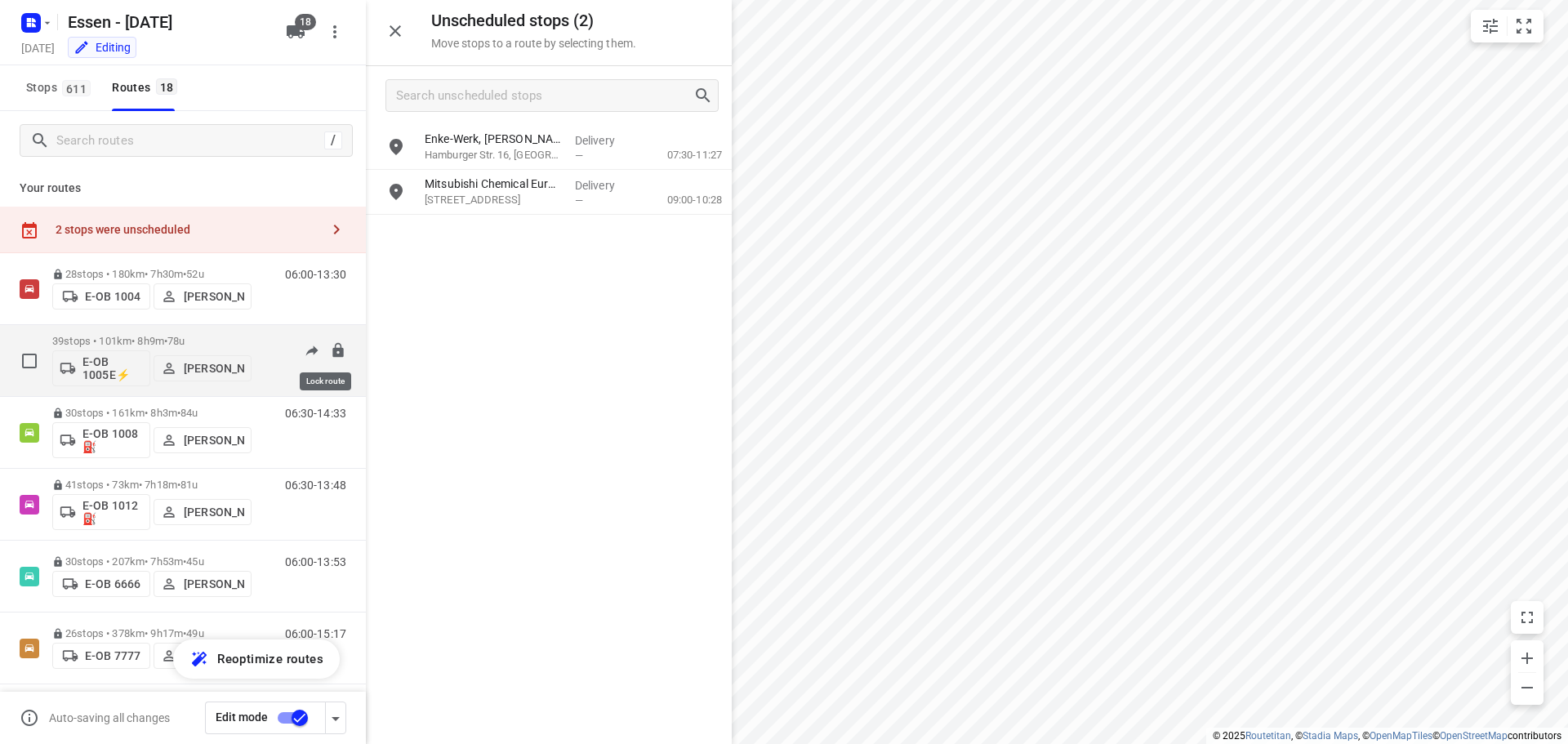
click at [330, 353] on icon at bounding box center [338, 349] width 16 height 16
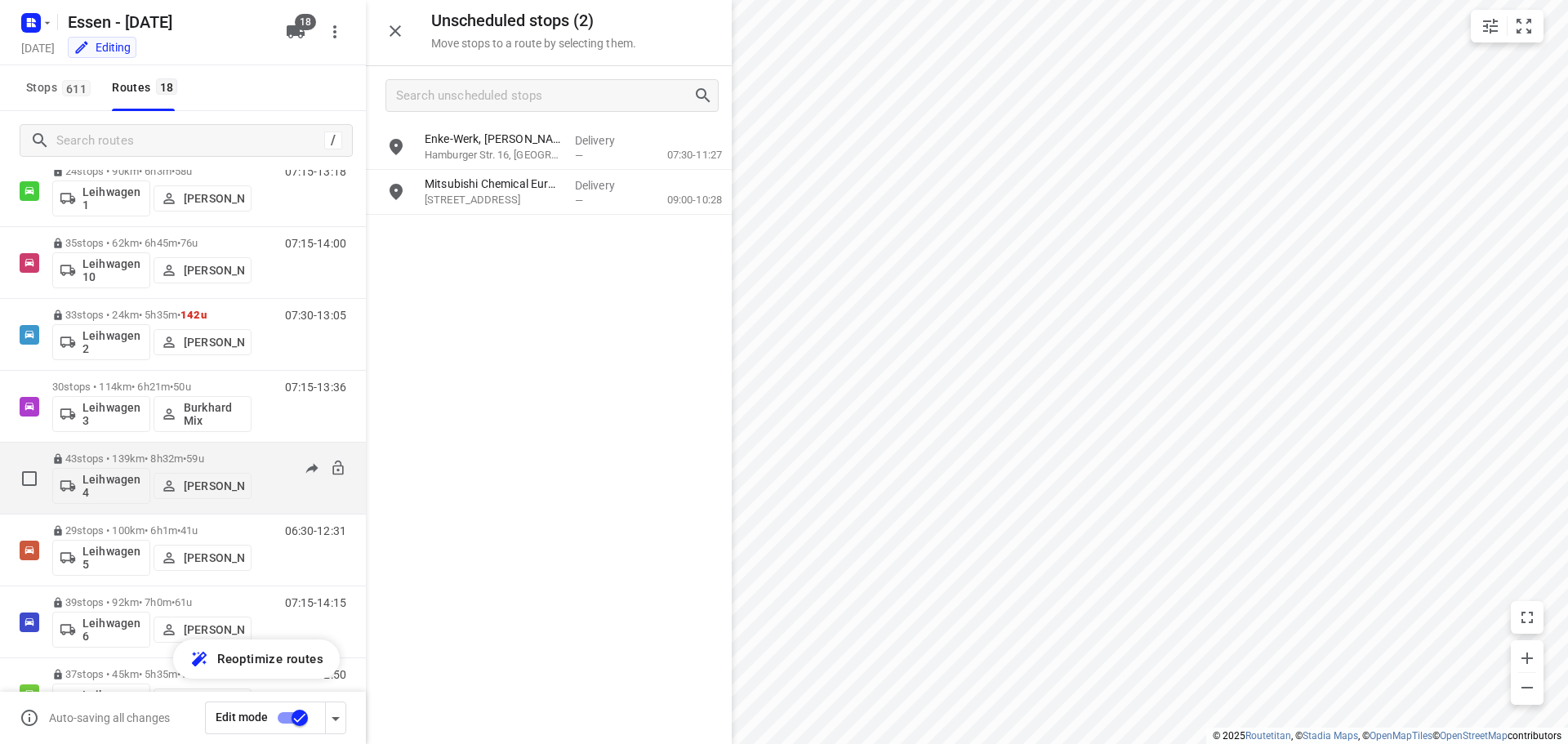
scroll to position [654, 0]
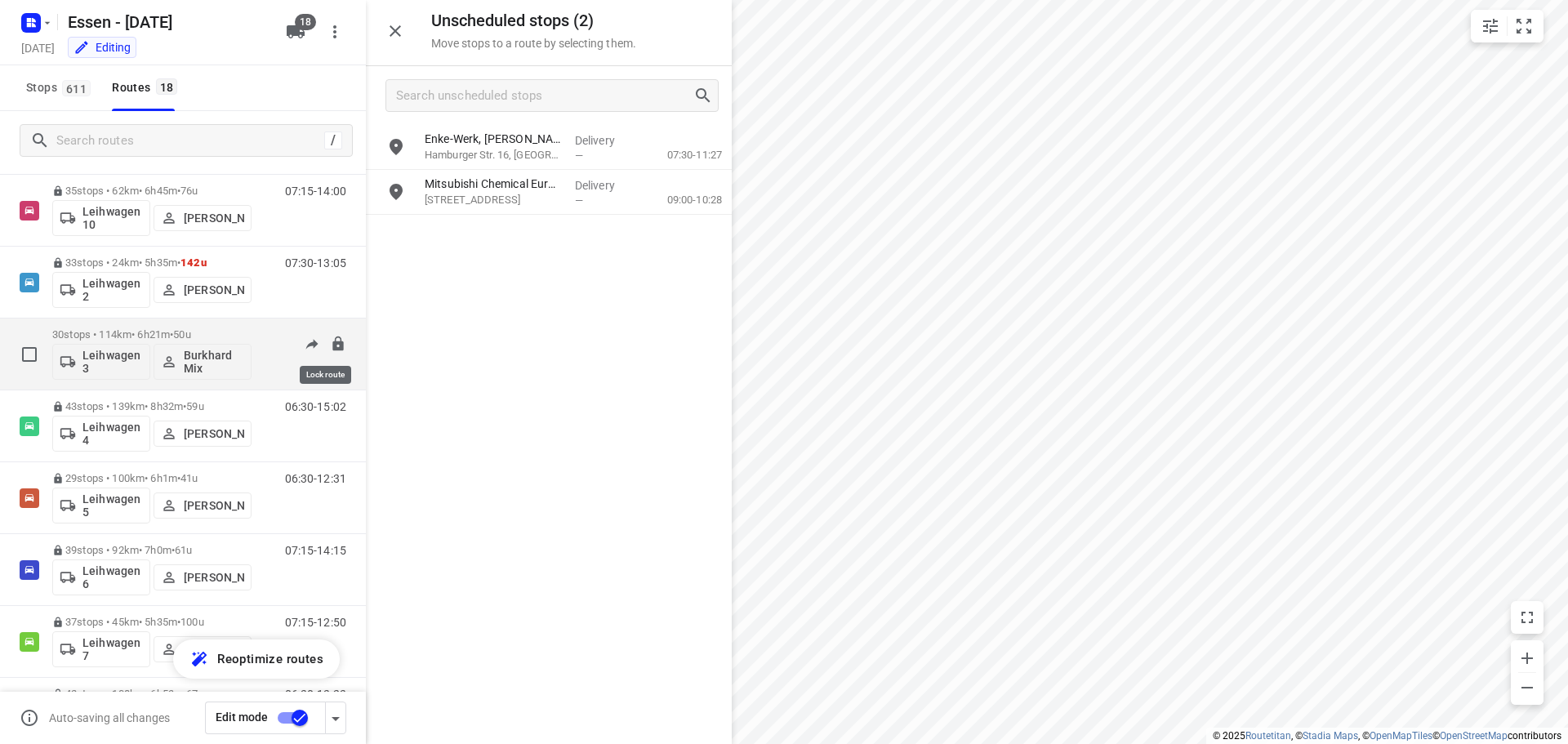
click at [332, 345] on icon at bounding box center [337, 343] width 11 height 14
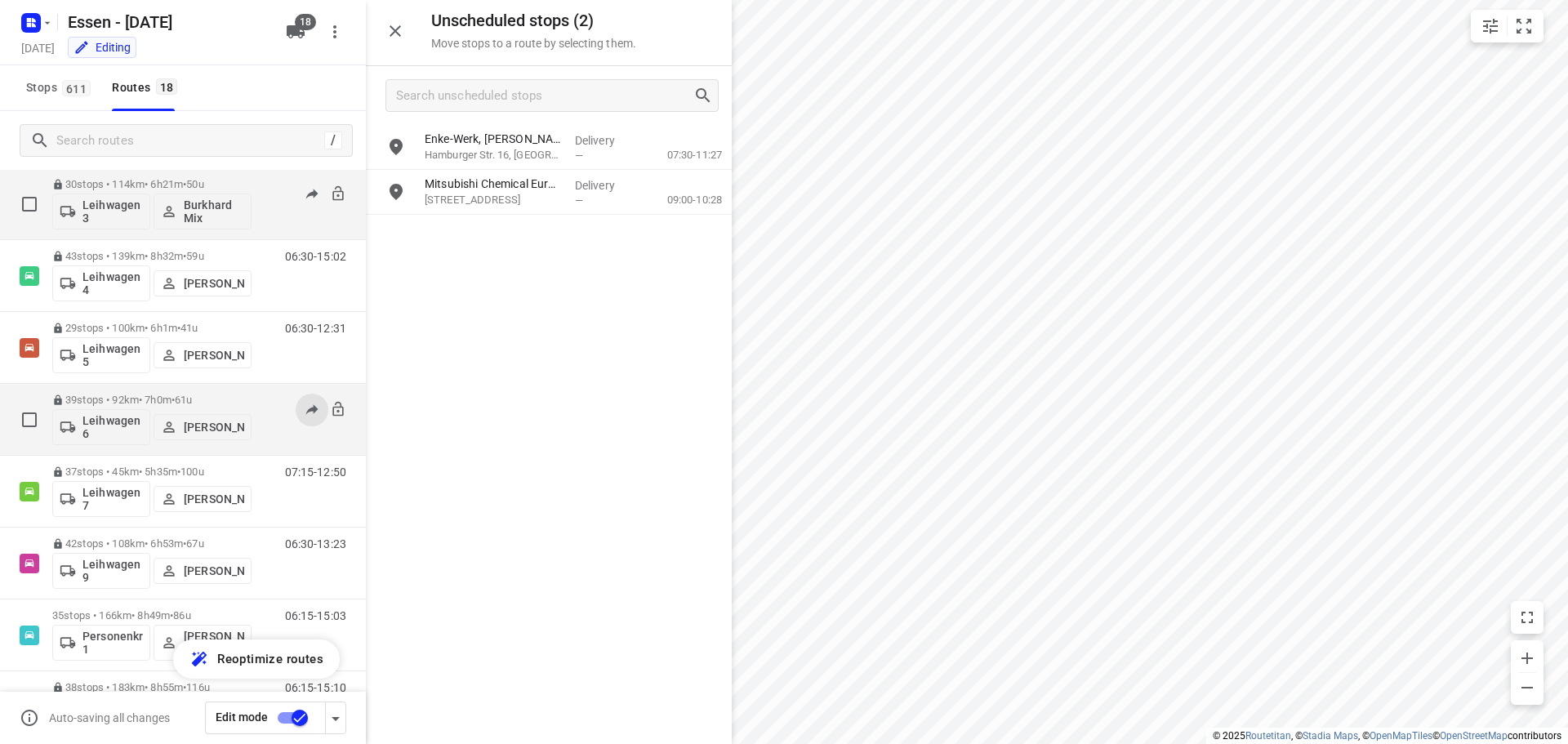
scroll to position [816, 0]
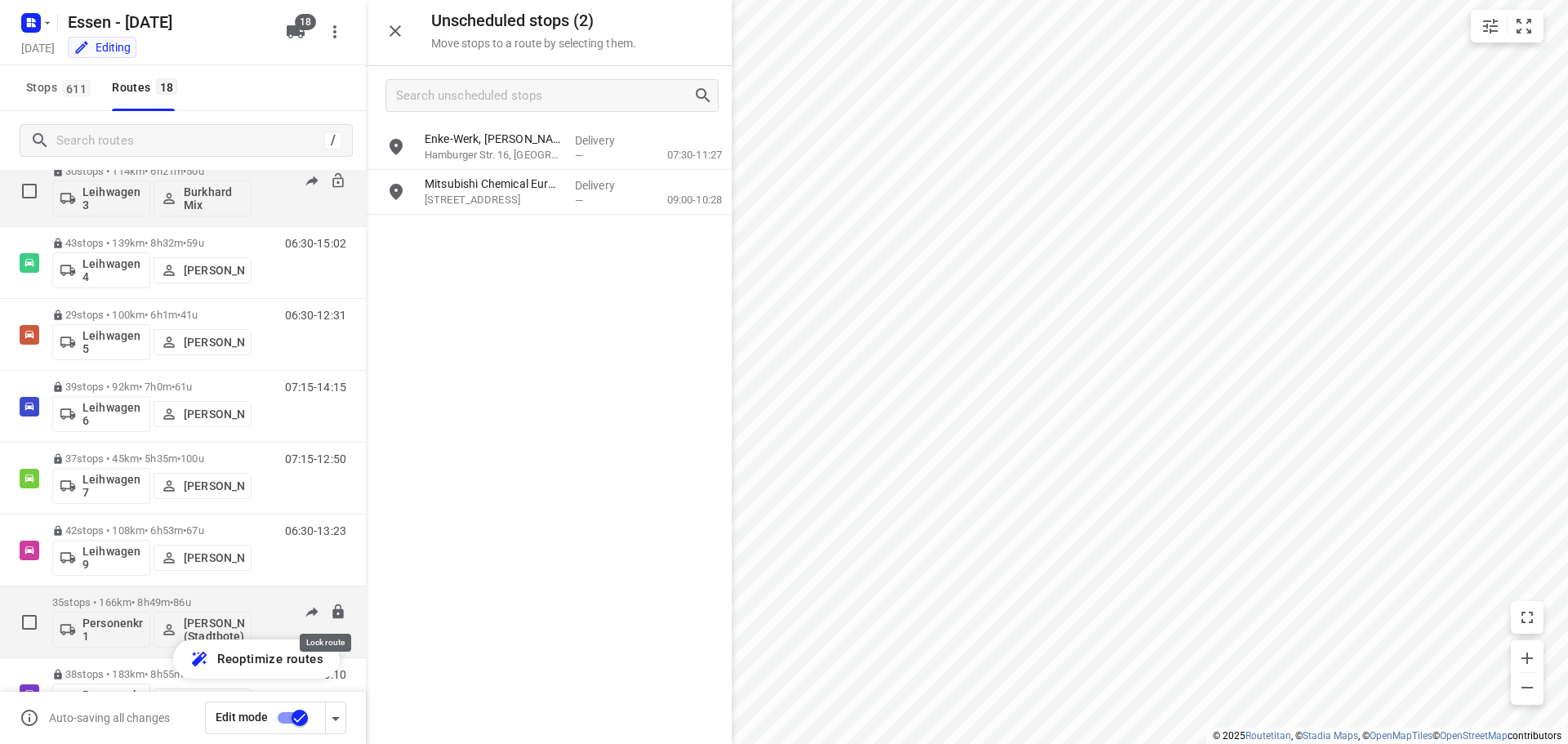
click at [330, 618] on icon at bounding box center [338, 611] width 16 height 16
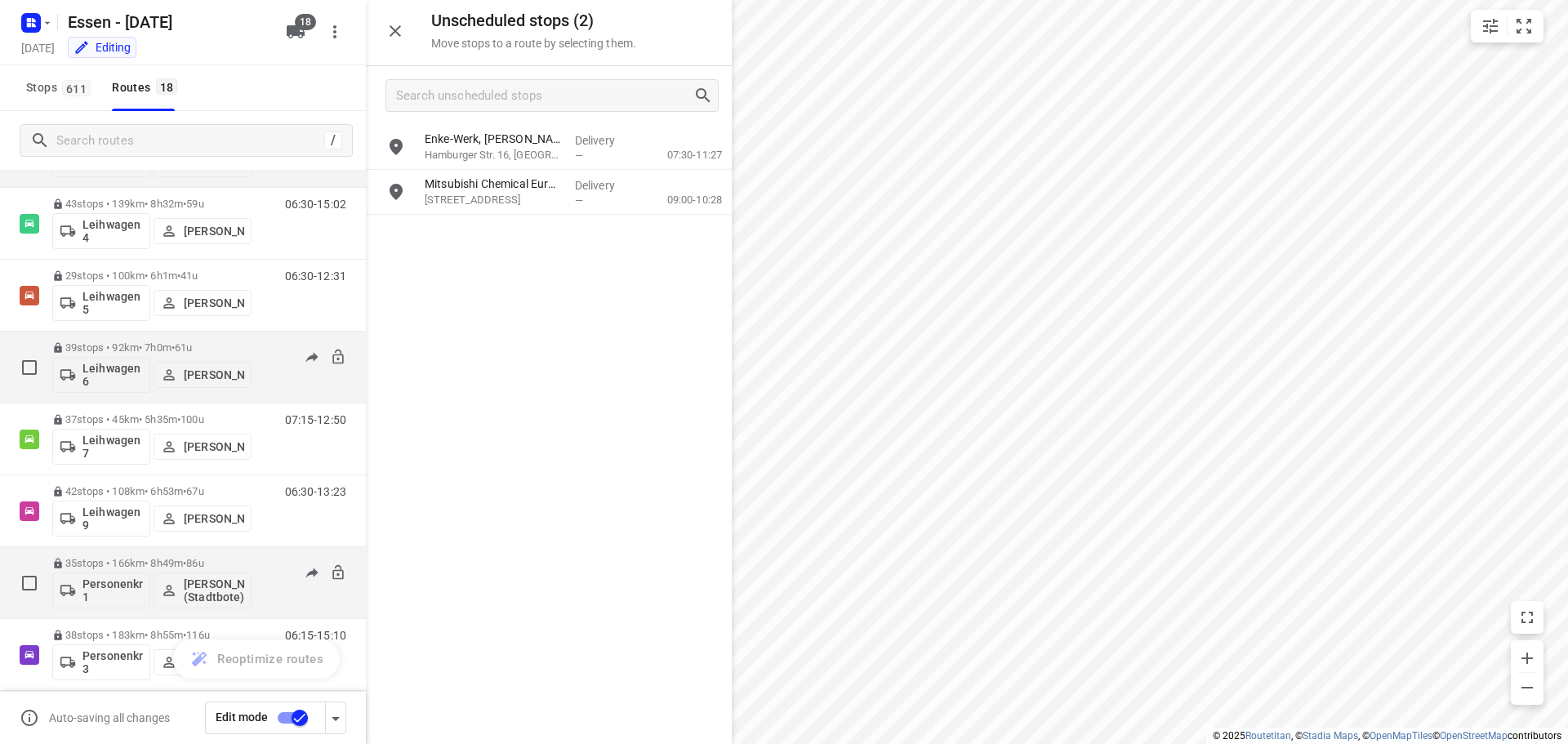
scroll to position [871, 0]
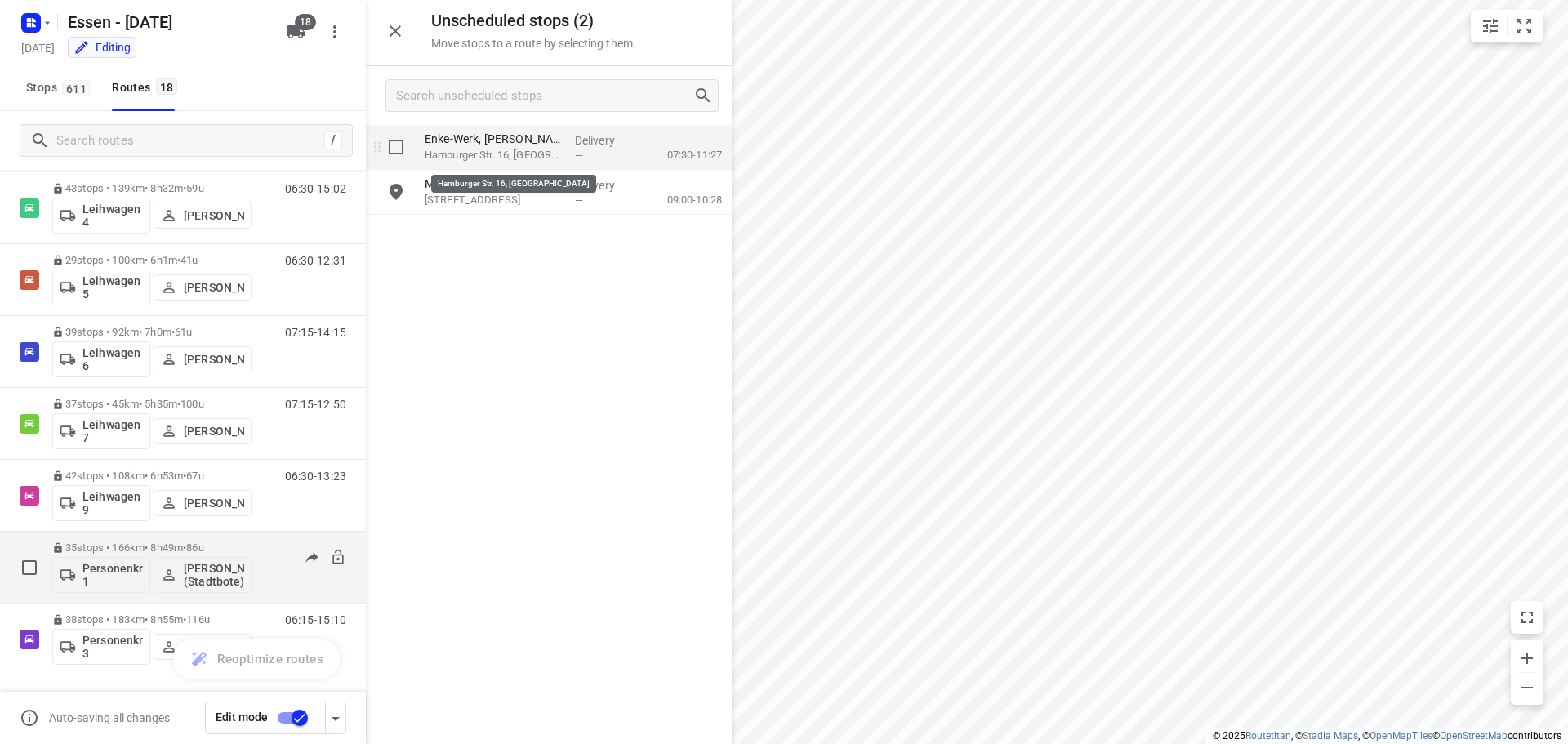
click at [513, 149] on p "[STREET_ADDRESS]" at bounding box center [493, 155] width 138 height 16
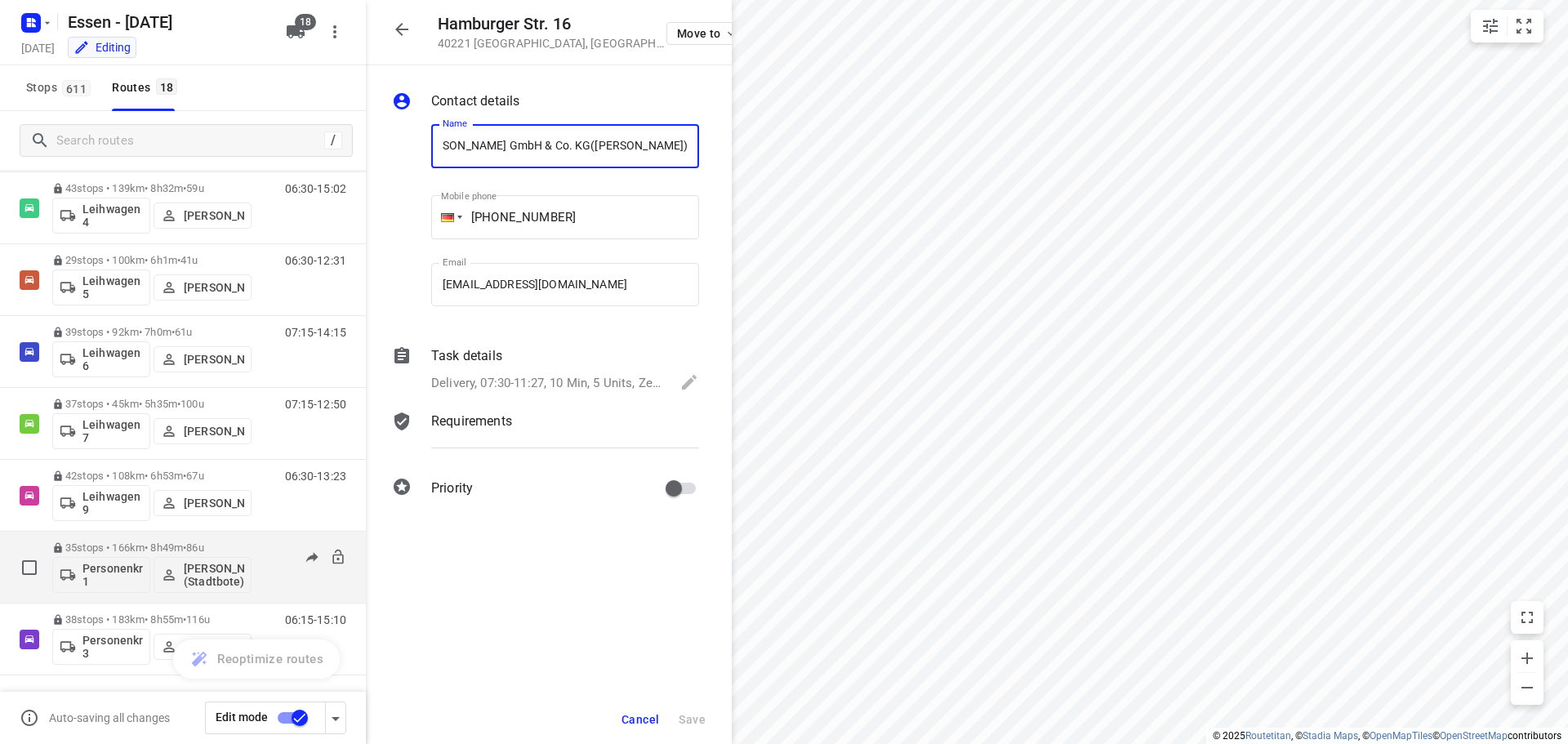
scroll to position [0, 0]
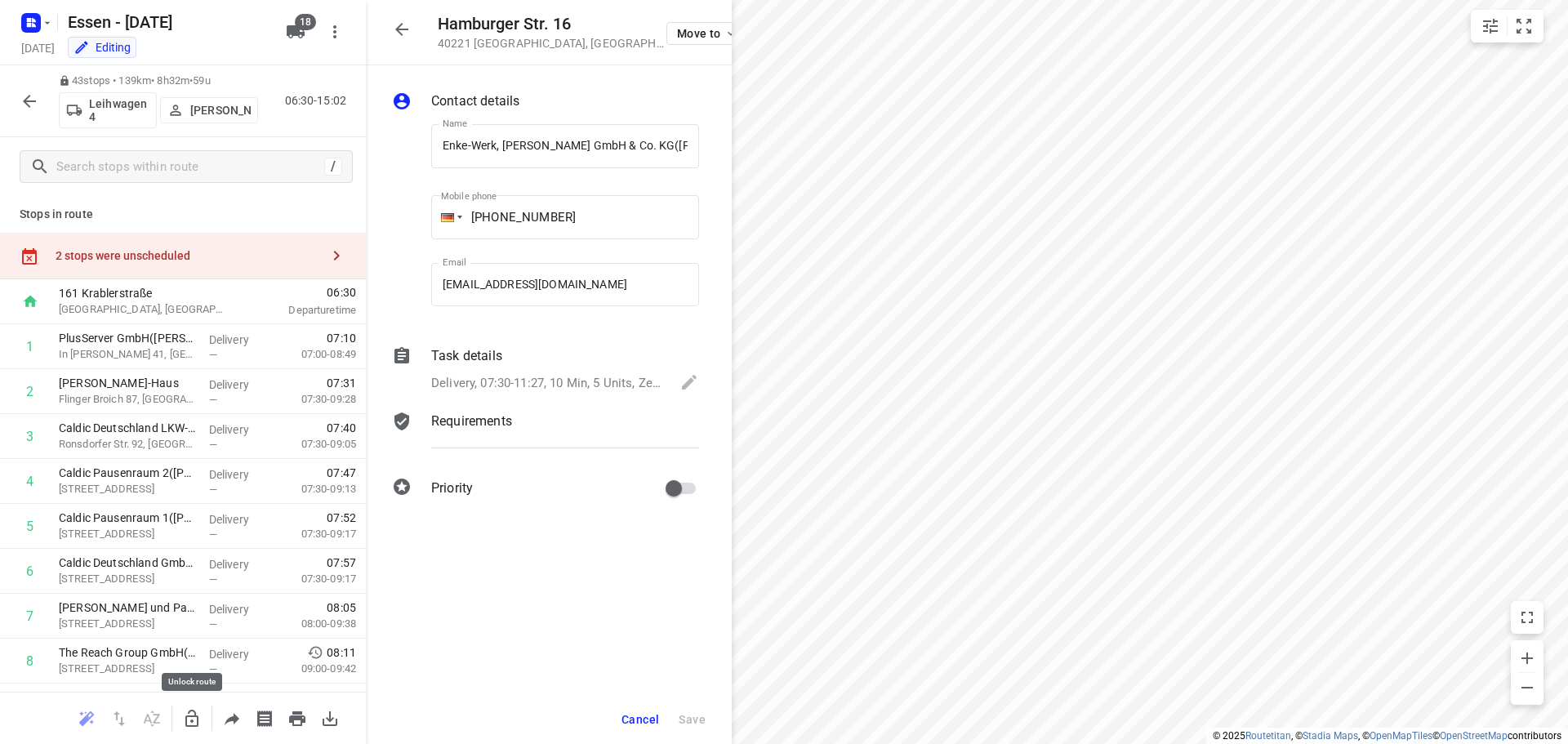
click at [192, 718] on icon "button" at bounding box center [192, 718] width 19 height 19
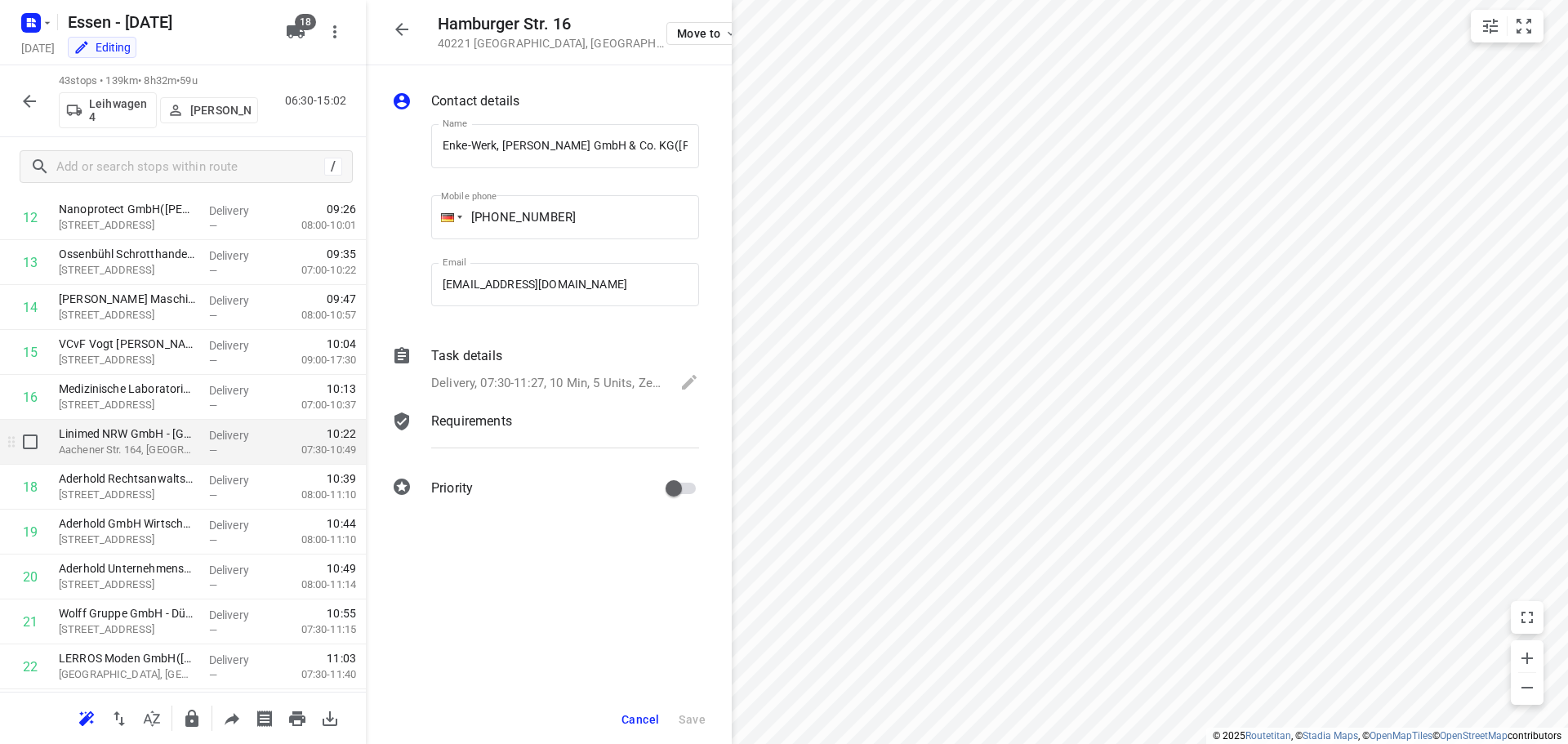
scroll to position [816, 0]
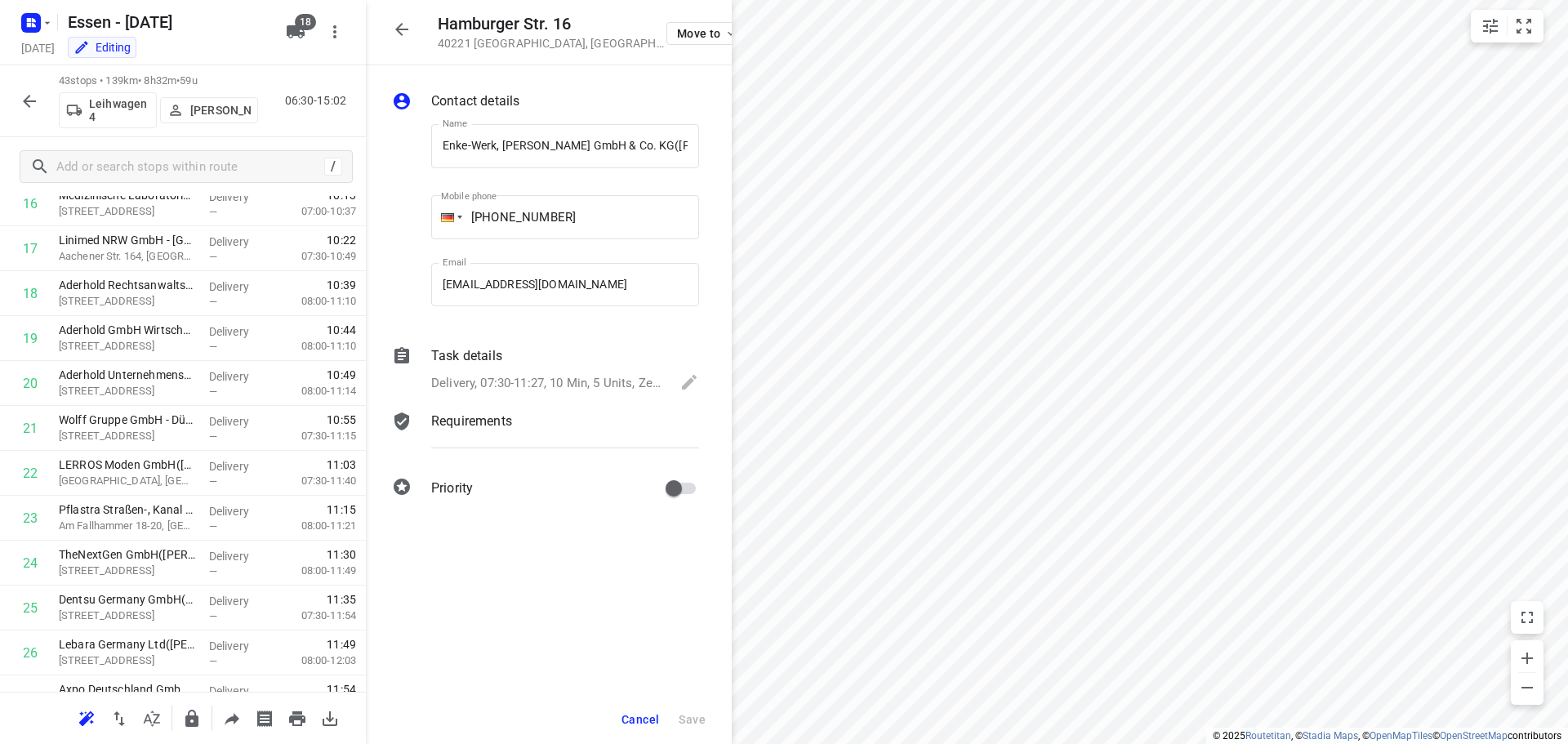
click at [405, 27] on icon "button" at bounding box center [401, 29] width 19 height 19
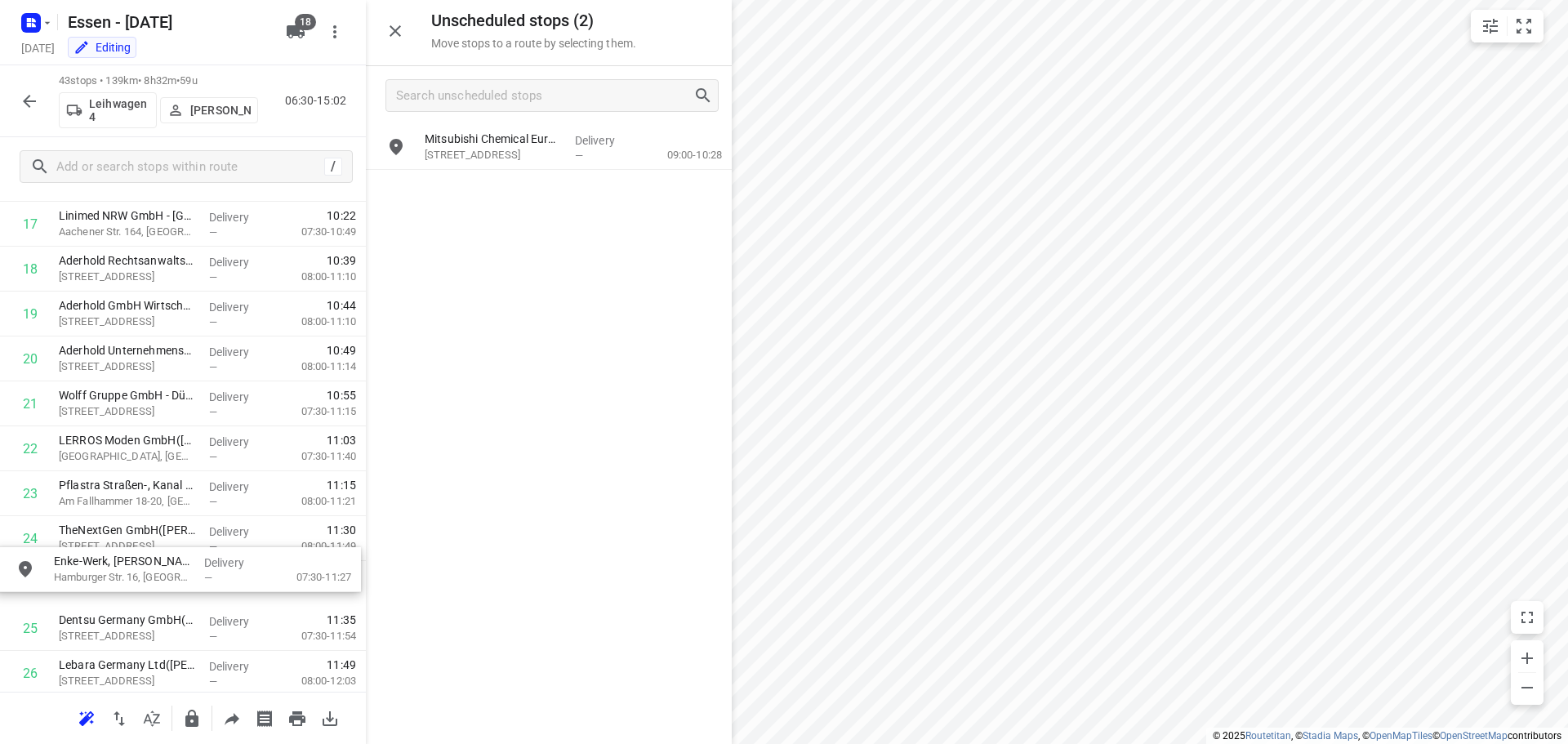
scroll to position [850, 0]
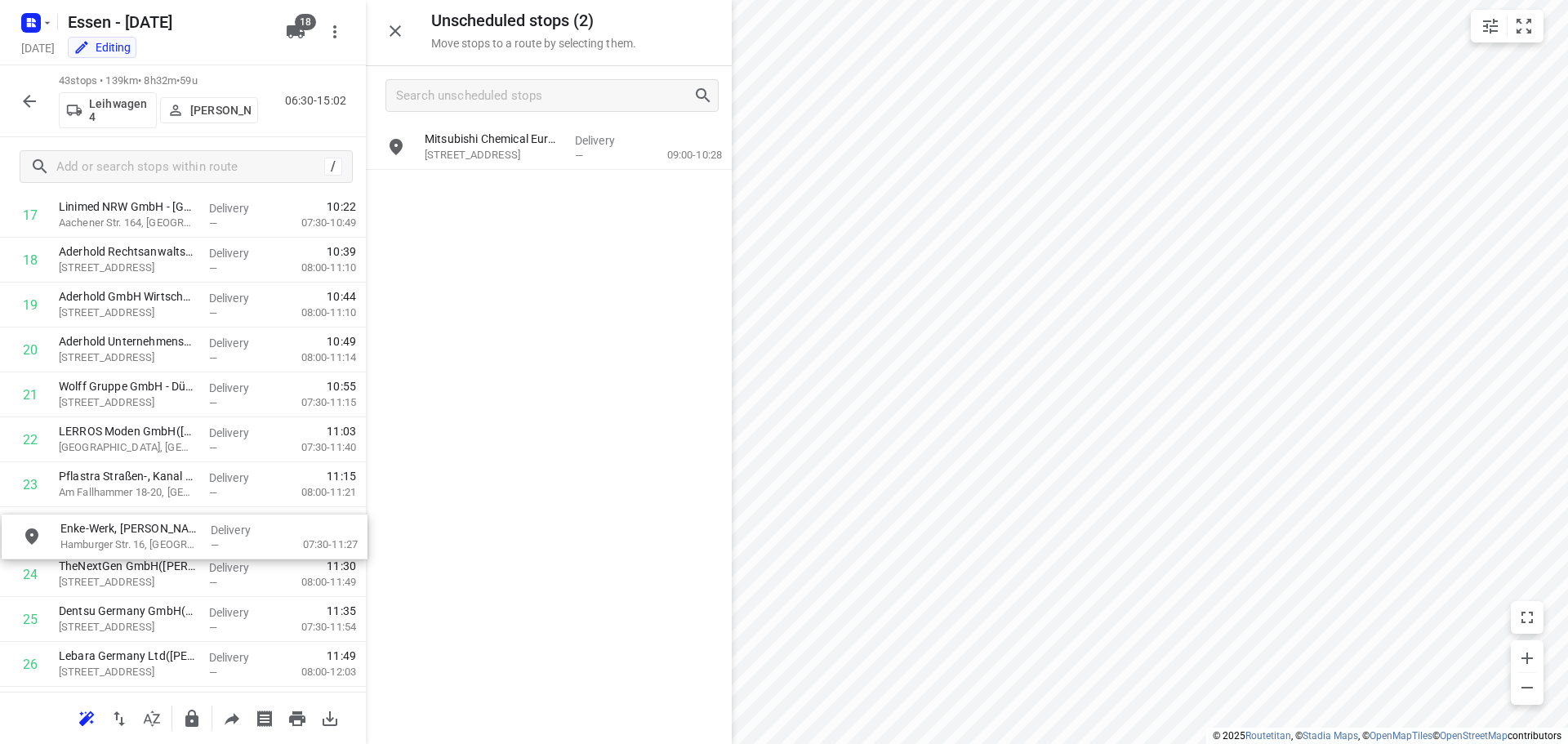
drag, startPoint x: 462, startPoint y: 154, endPoint x: 96, endPoint y: 542, distance: 533.4
click at [194, 718] on icon "button" at bounding box center [193, 718] width 13 height 17
click at [487, 150] on p "[STREET_ADDRESS]" at bounding box center [493, 155] width 138 height 16
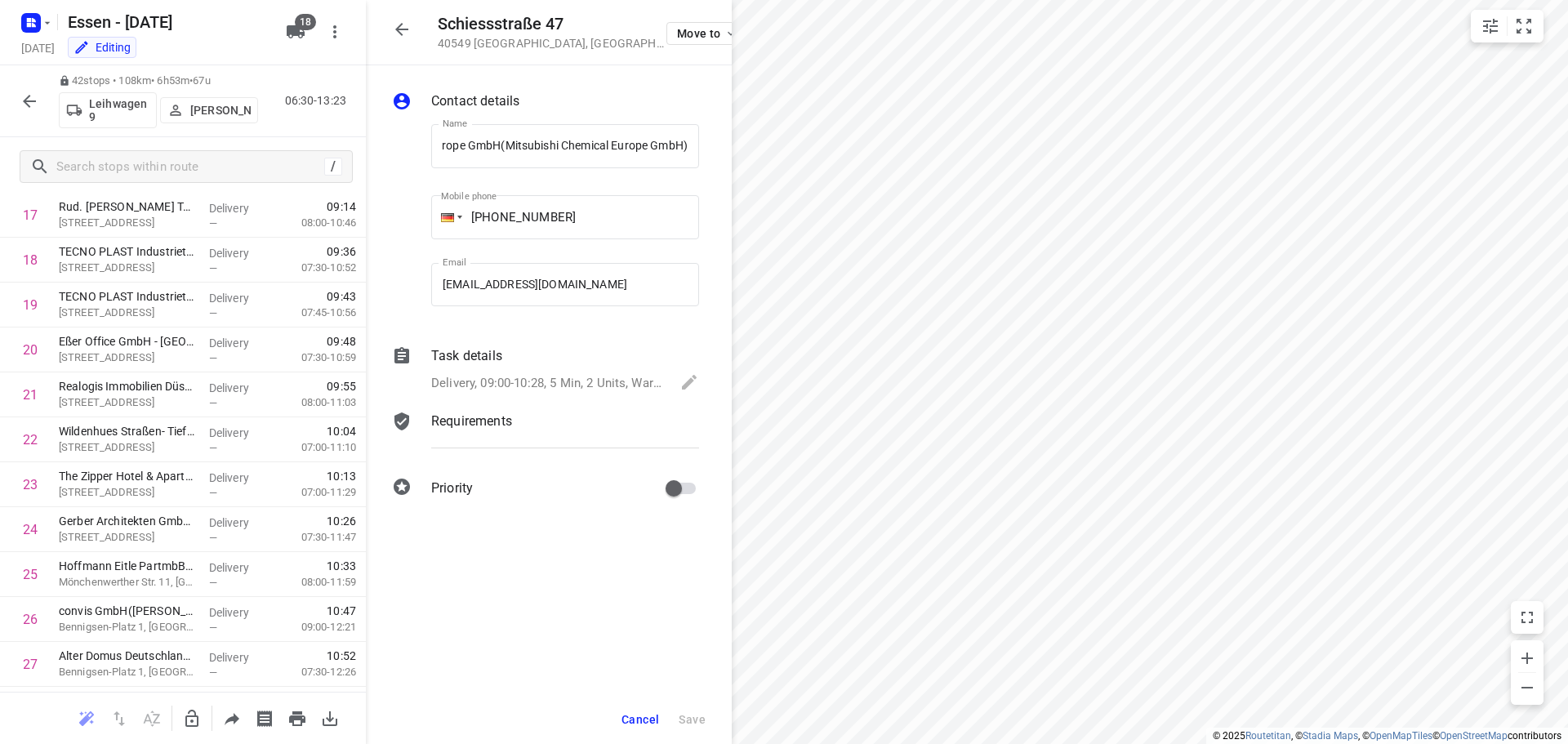
scroll to position [0, 0]
click at [191, 720] on icon "button" at bounding box center [192, 718] width 19 height 19
click at [403, 31] on icon "button" at bounding box center [401, 29] width 19 height 19
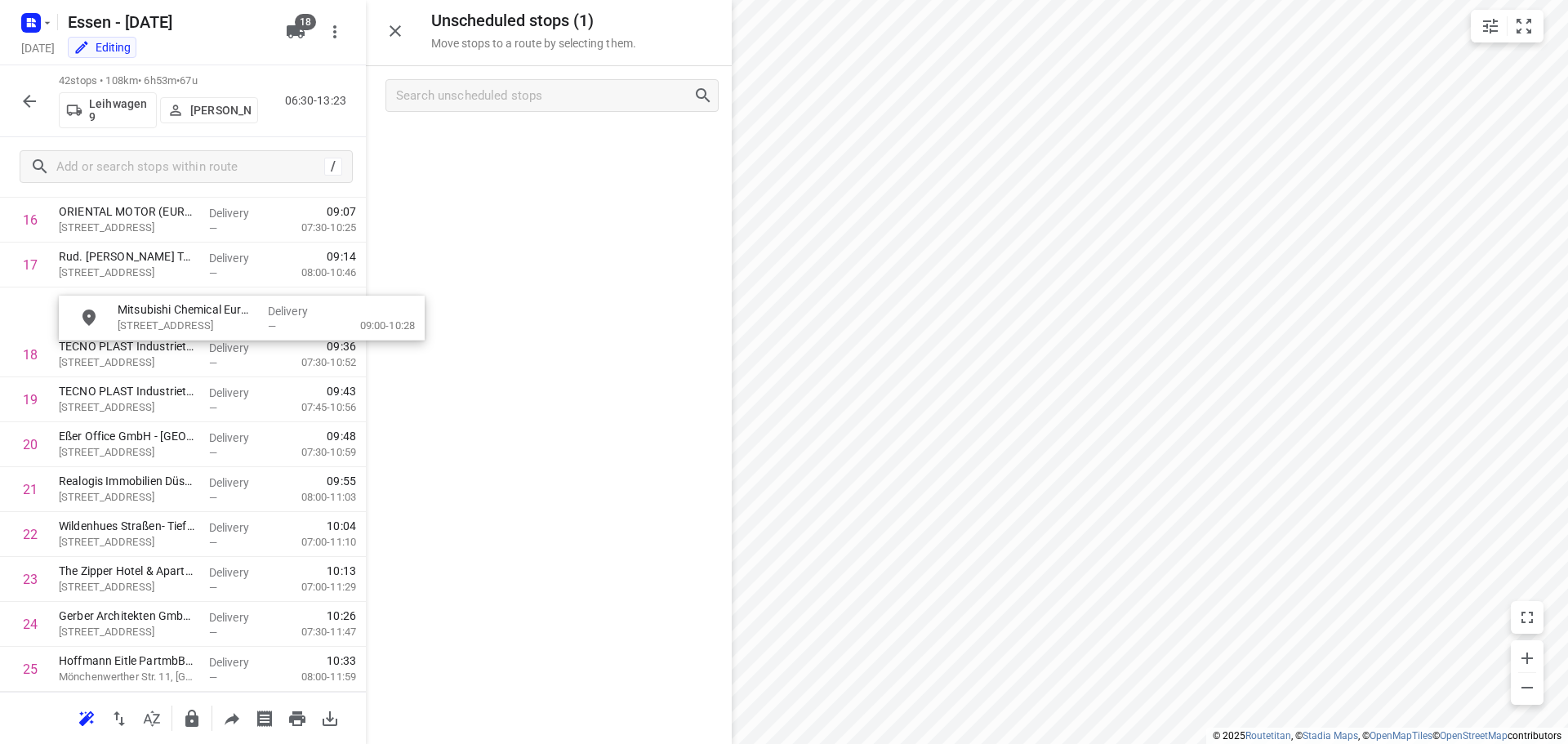
scroll to position [798, 0]
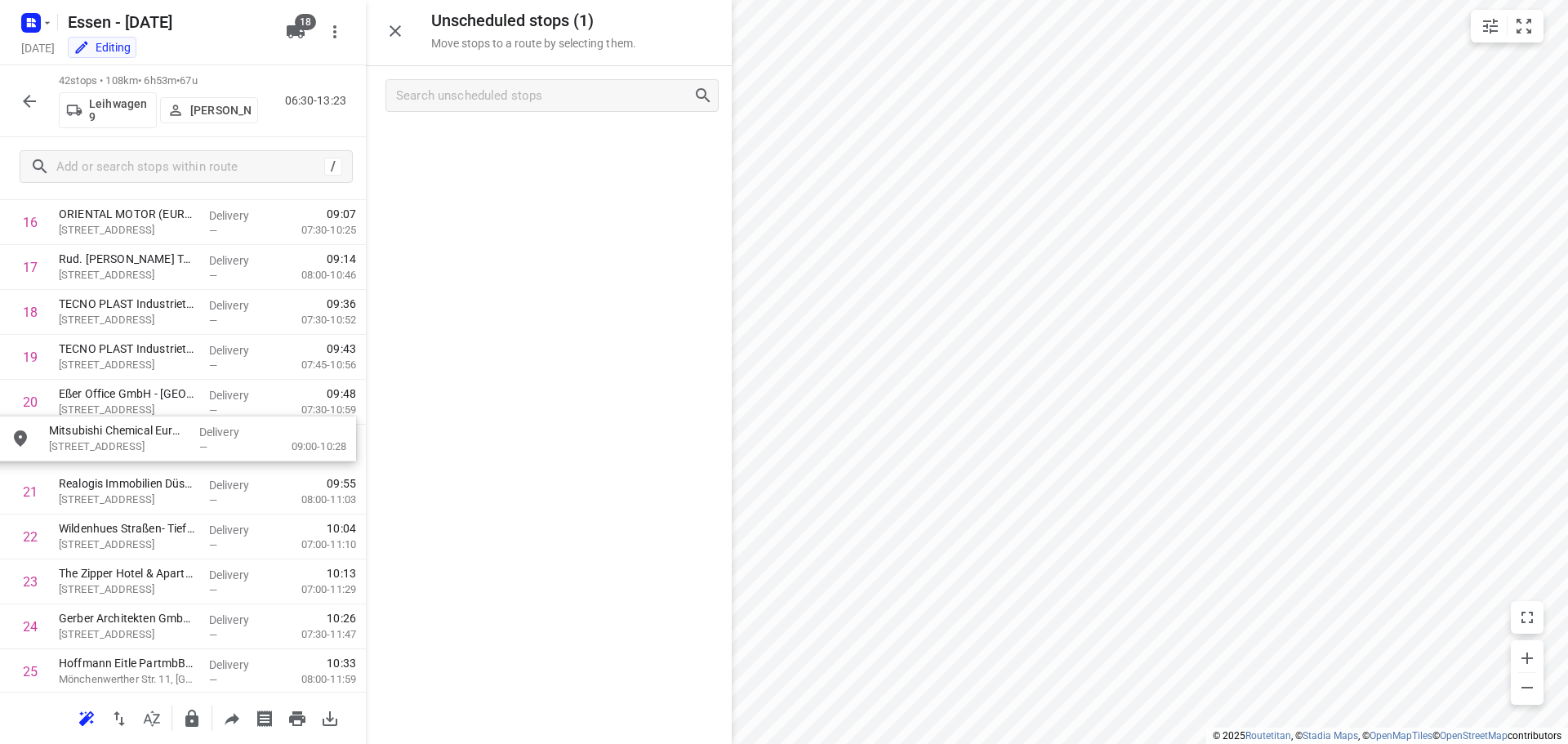
drag, startPoint x: 453, startPoint y: 148, endPoint x: 72, endPoint y: 445, distance: 483.1
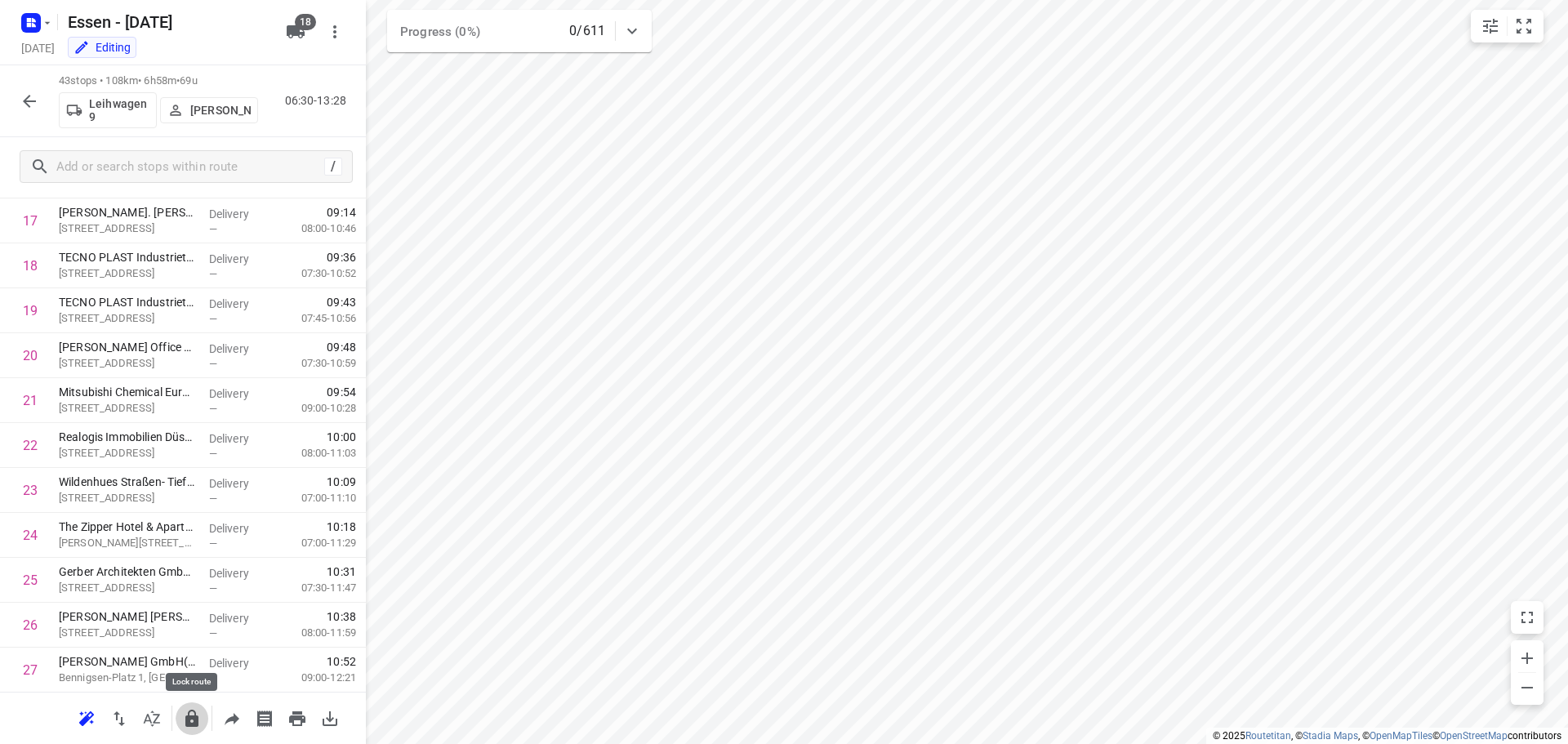
click at [185, 729] on button "button" at bounding box center [192, 719] width 33 height 33
click at [27, 106] on icon "button" at bounding box center [29, 101] width 19 height 19
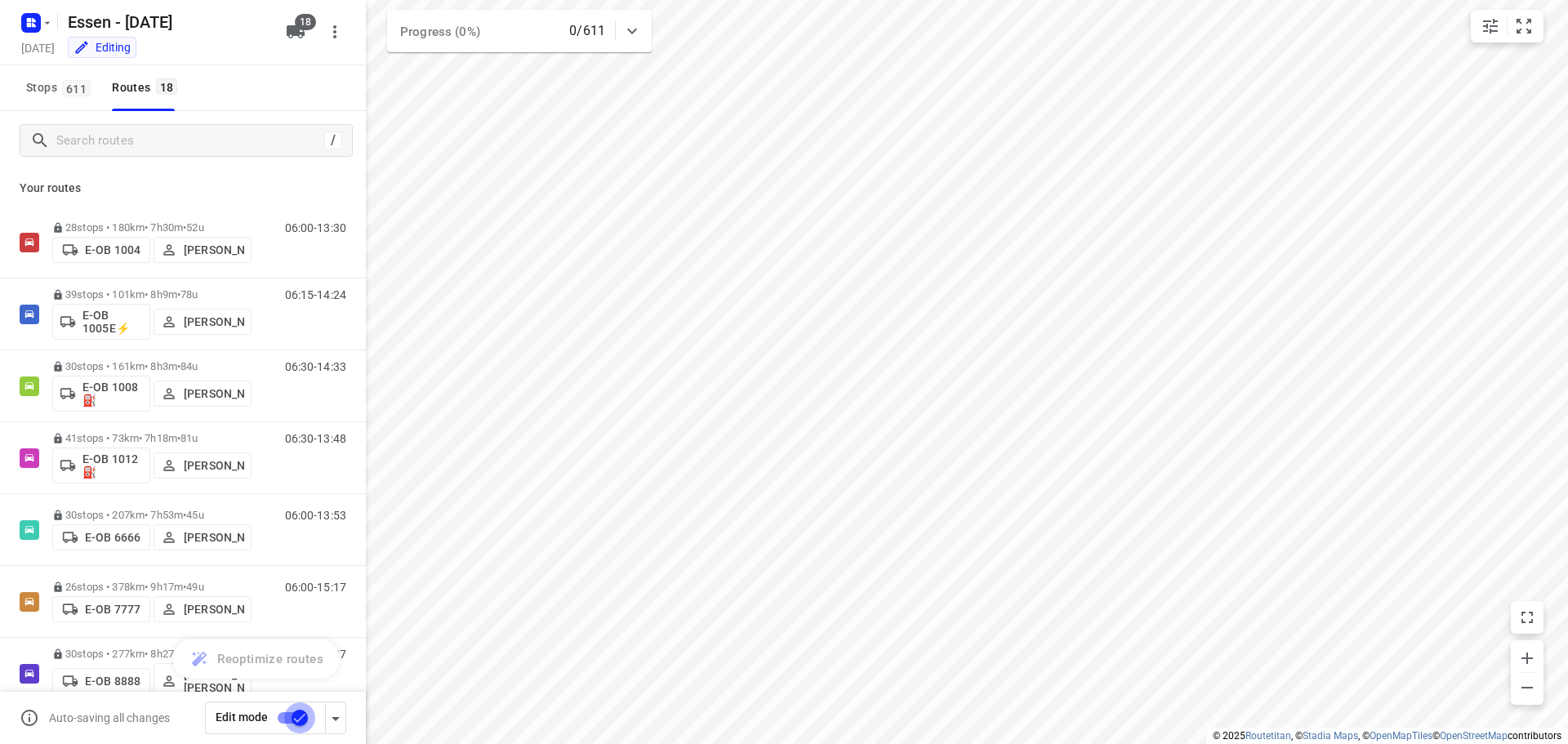
click at [296, 723] on input "checkbox" at bounding box center [299, 718] width 93 height 31
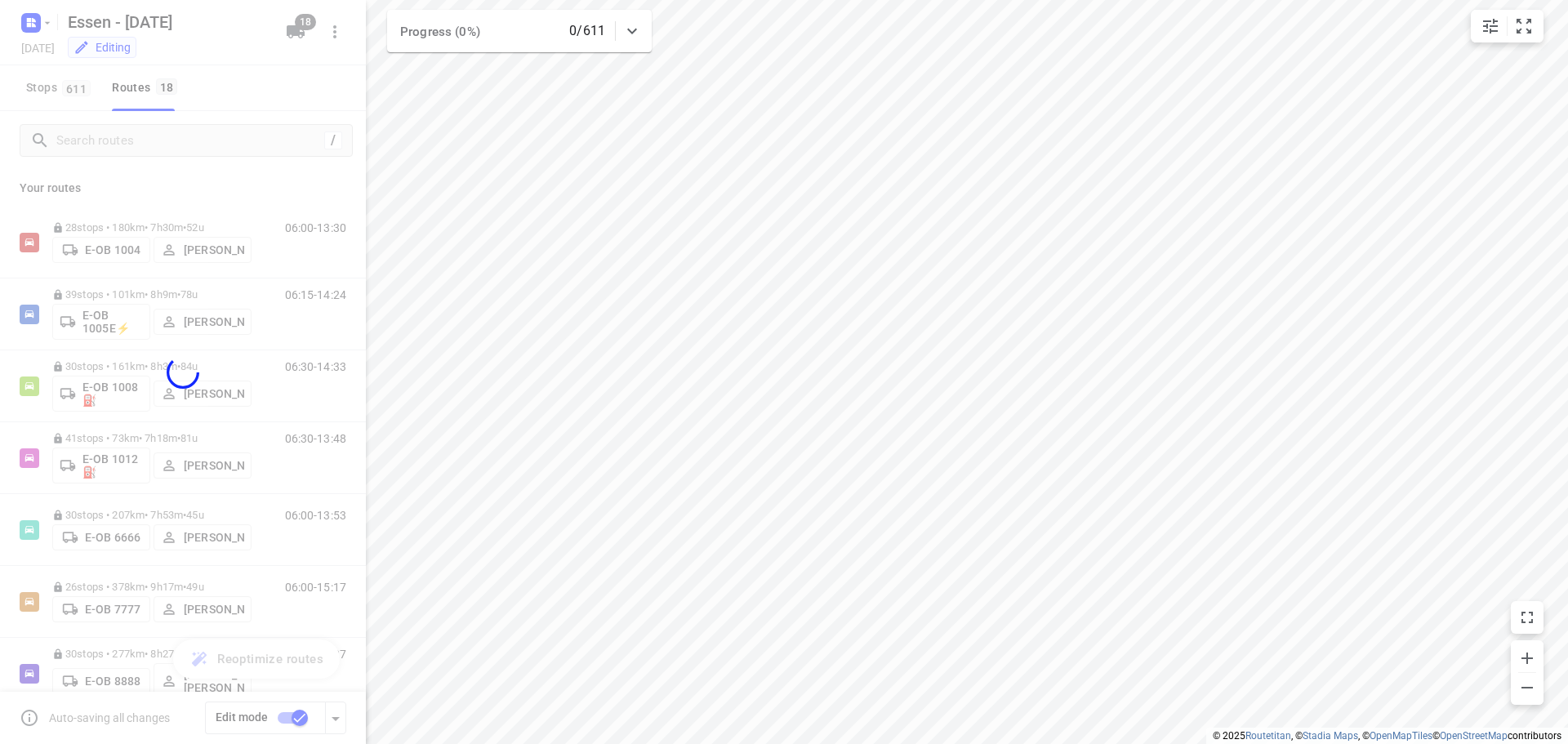
checkbox input "false"
